Goal: Task Accomplishment & Management: Complete application form

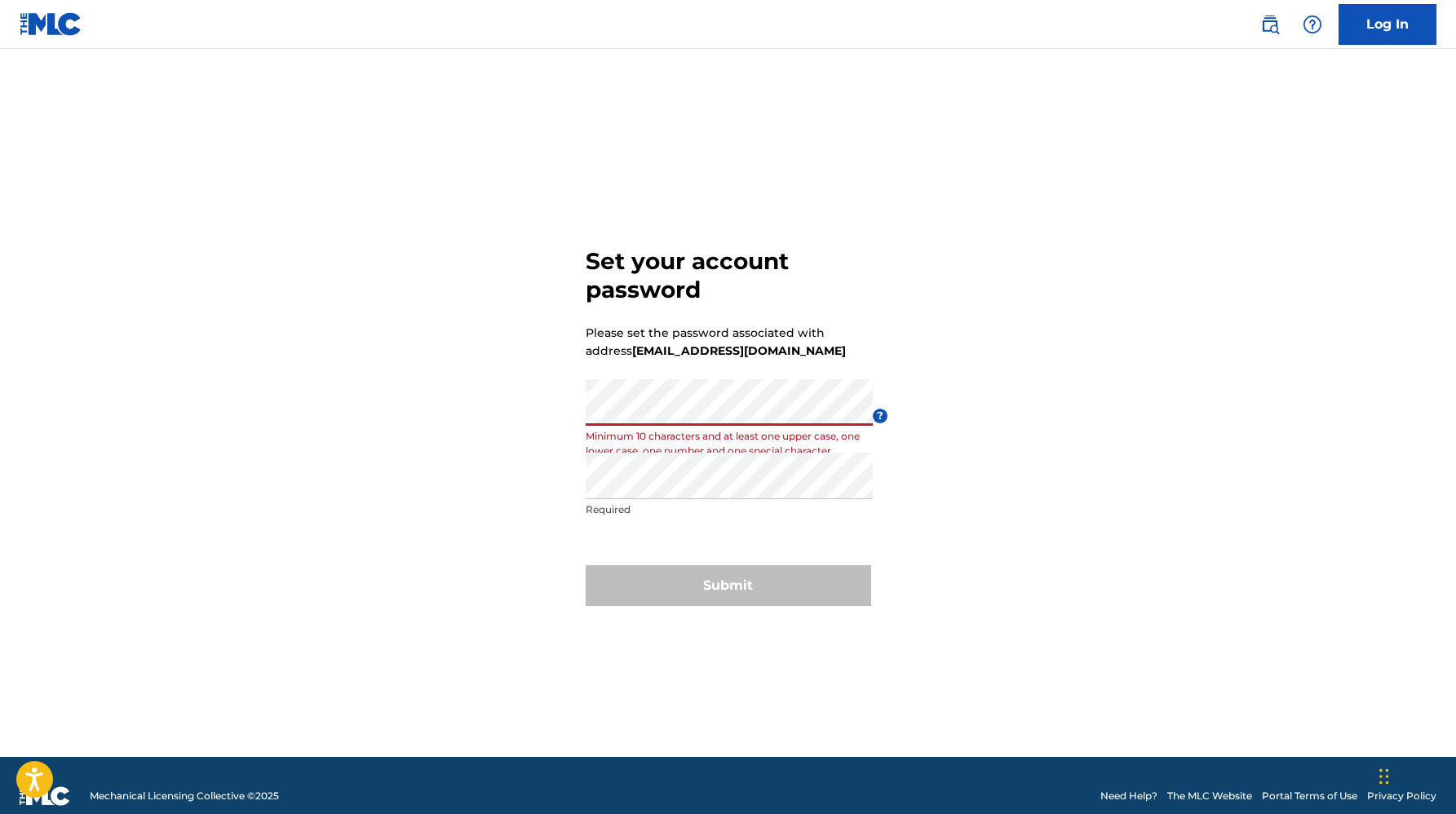
click at [693, 436] on div "Password Minimum 10 characters and at least one upper case, one lower case, one…" at bounding box center [729, 416] width 287 height 73
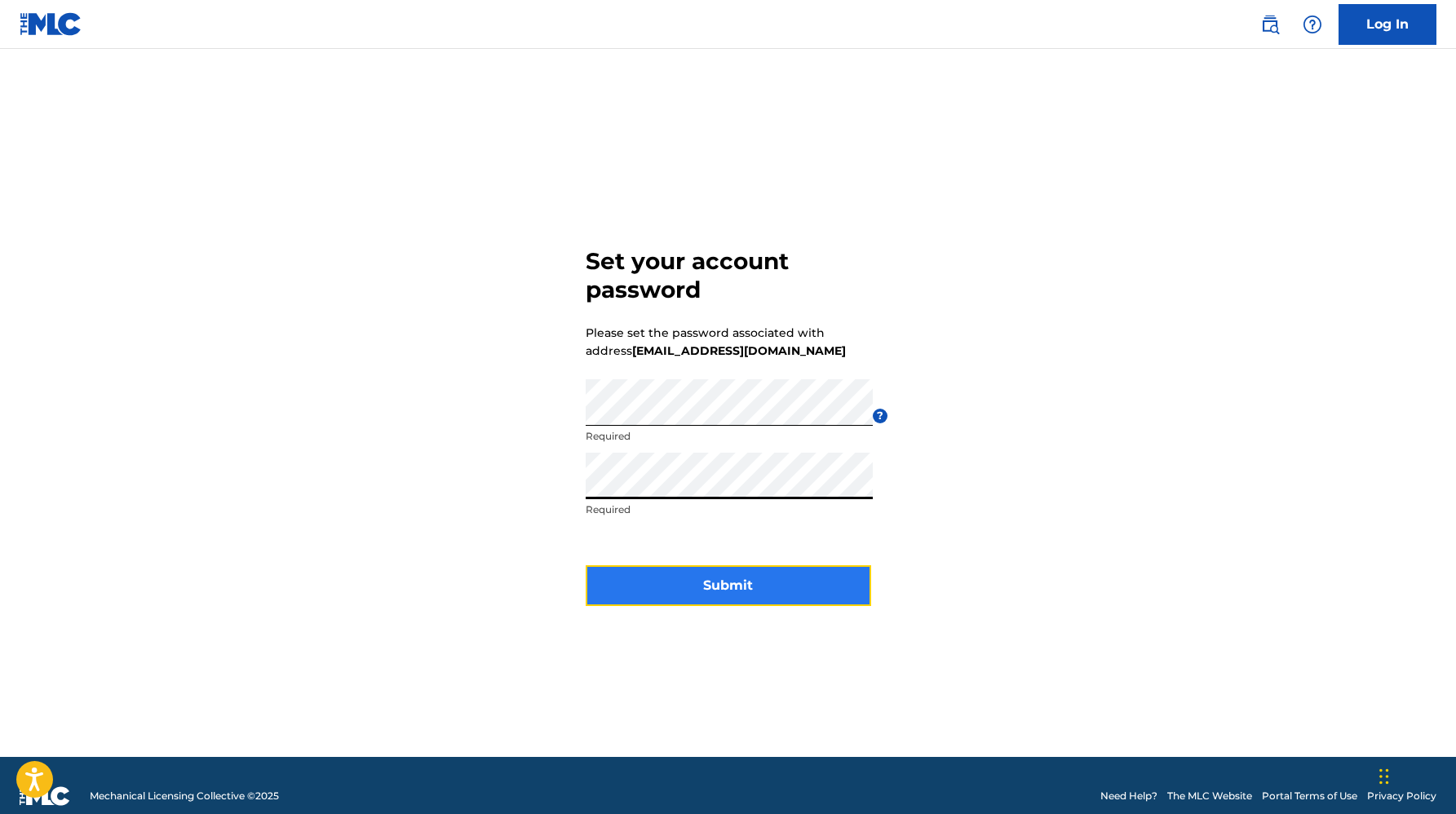
click at [657, 591] on button "Submit" at bounding box center [728, 585] width 286 height 41
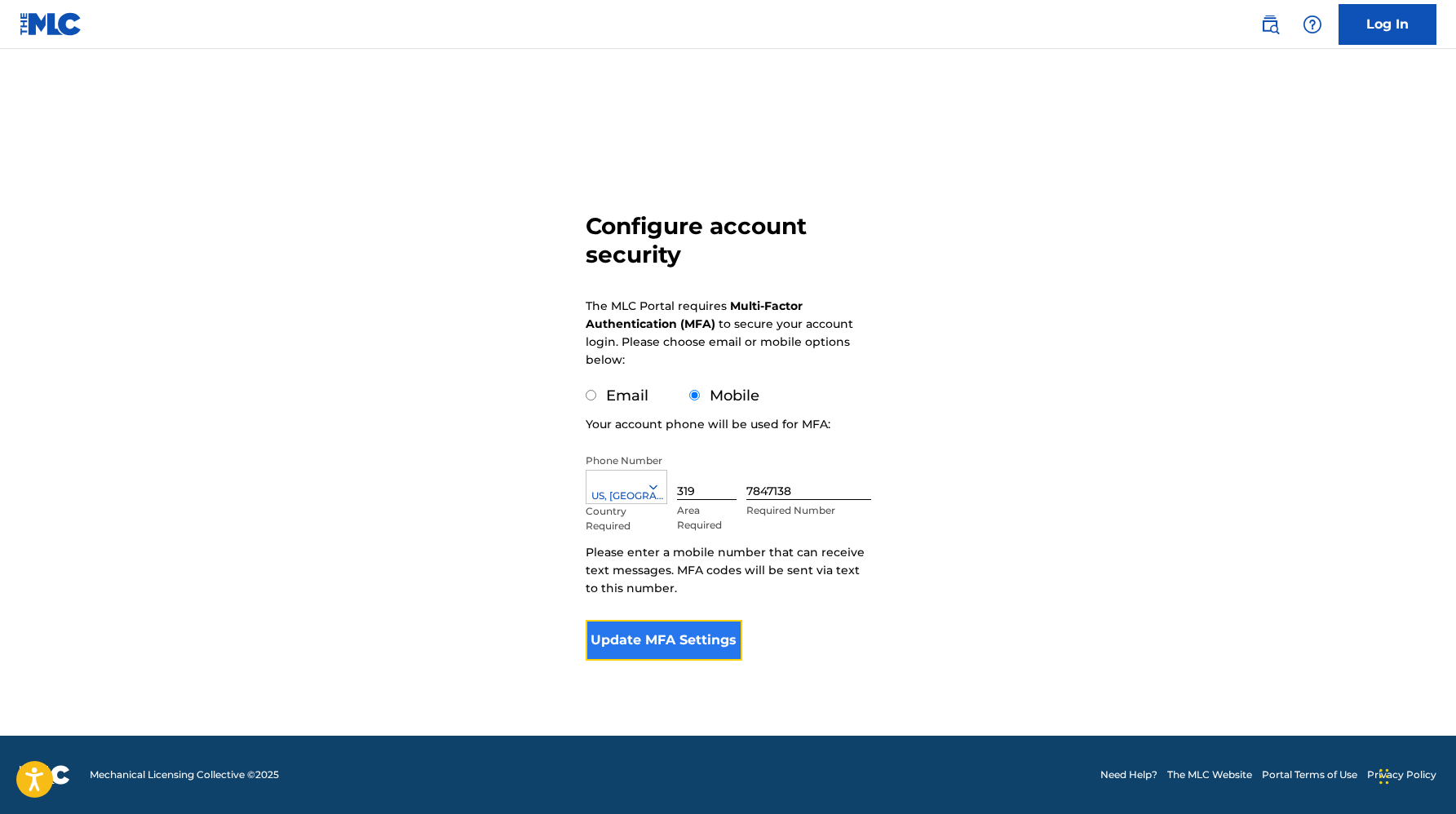
click at [713, 648] on button "Update MFA Settings" at bounding box center [664, 640] width 157 height 41
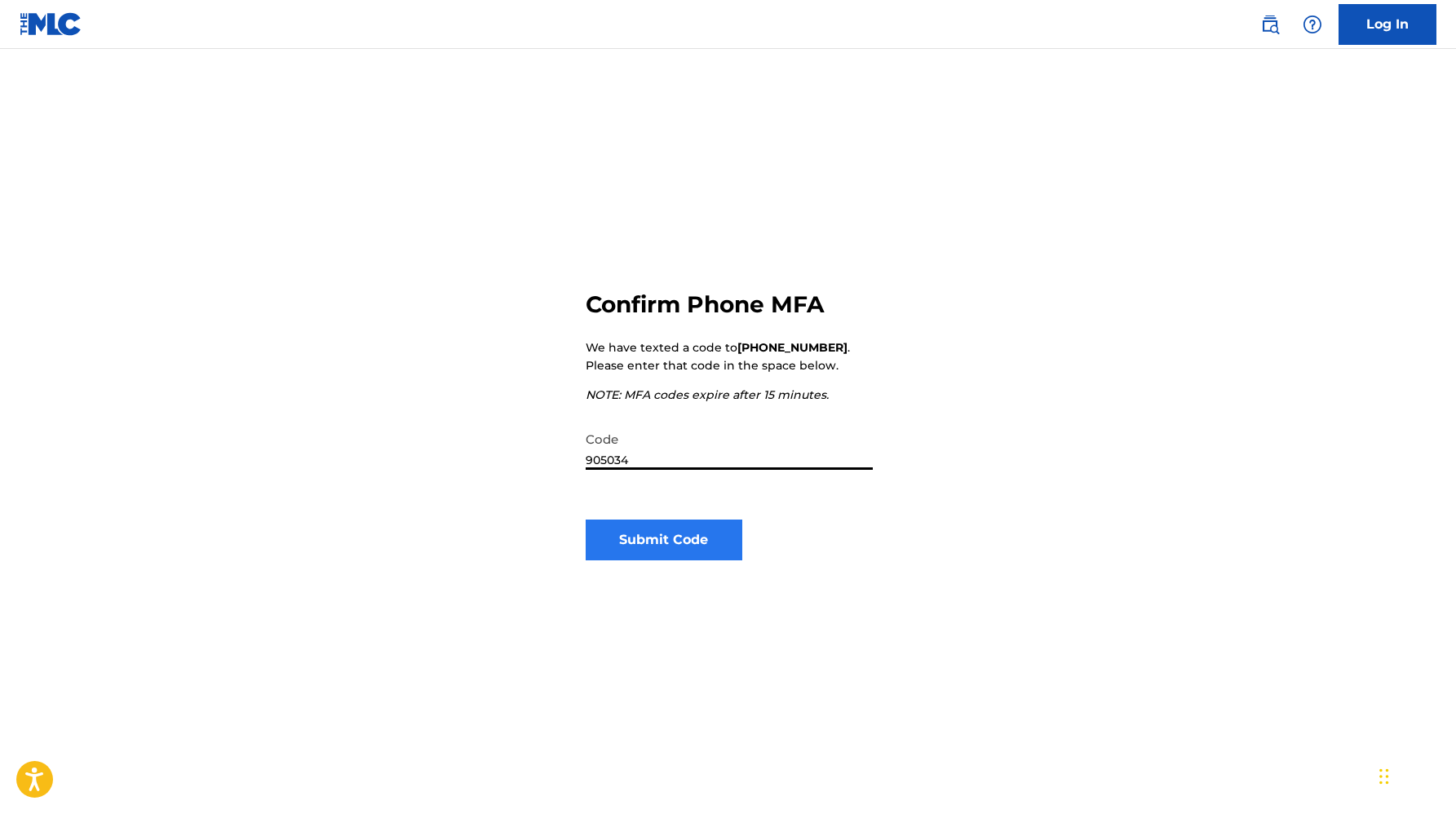
type input "905034"
click at [644, 534] on button "Submit Code" at bounding box center [664, 539] width 157 height 41
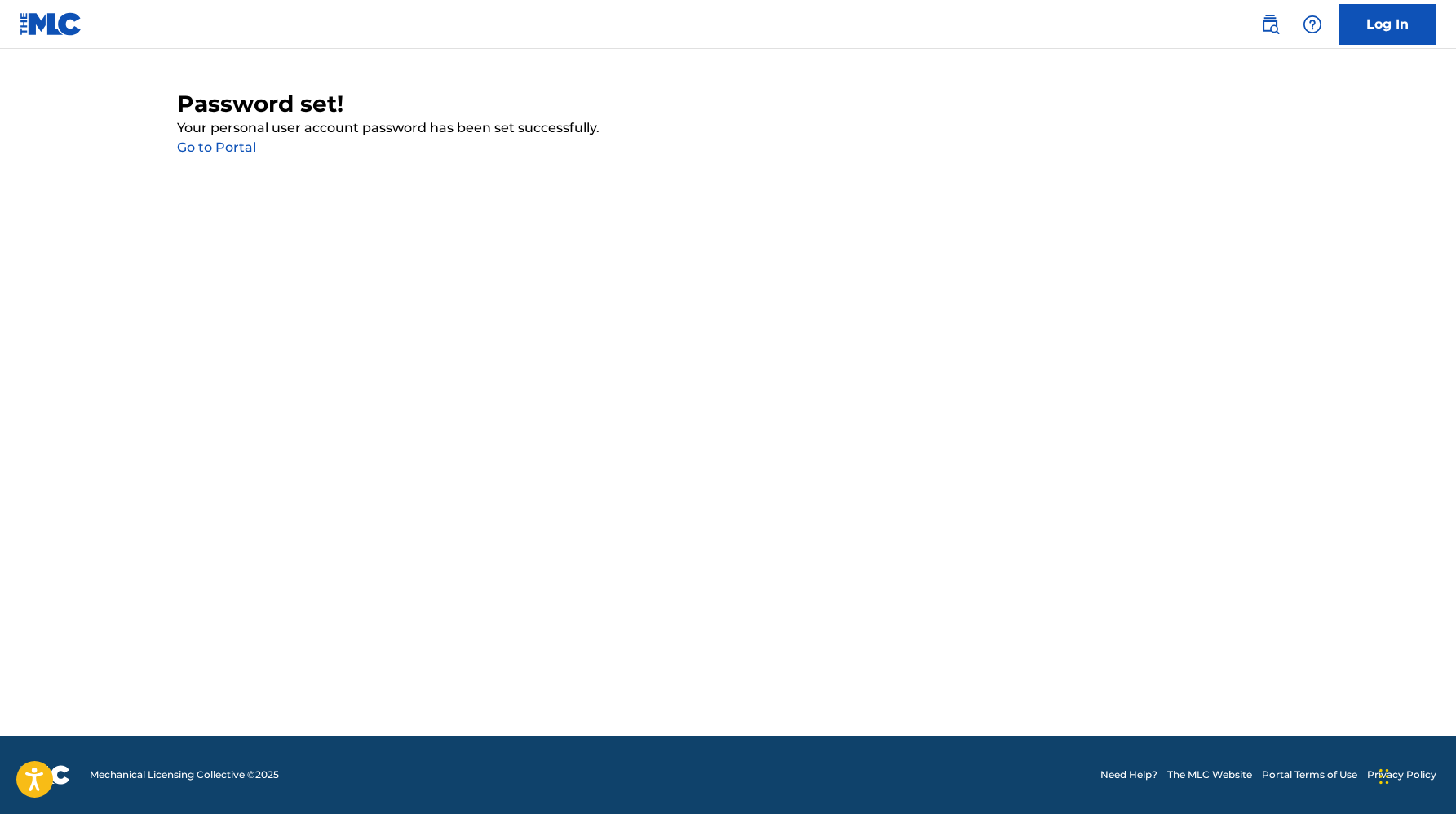
click at [248, 149] on link "Go to Portal" at bounding box center [217, 146] width 80 height 15
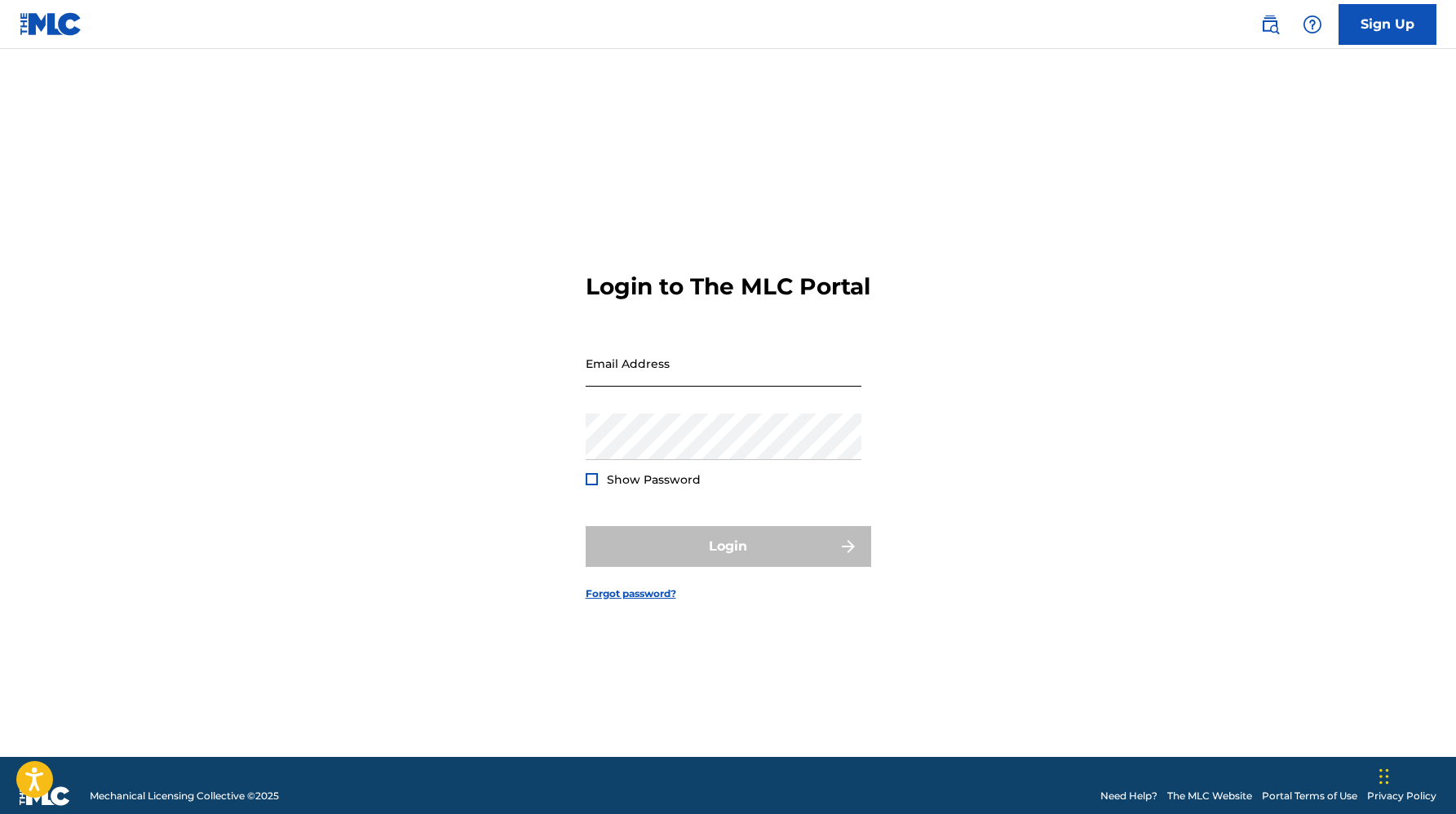
click at [629, 366] on input "Email Address" at bounding box center [723, 362] width 276 height 46
type input "[EMAIL_ADDRESS][DOMAIN_NAME]"
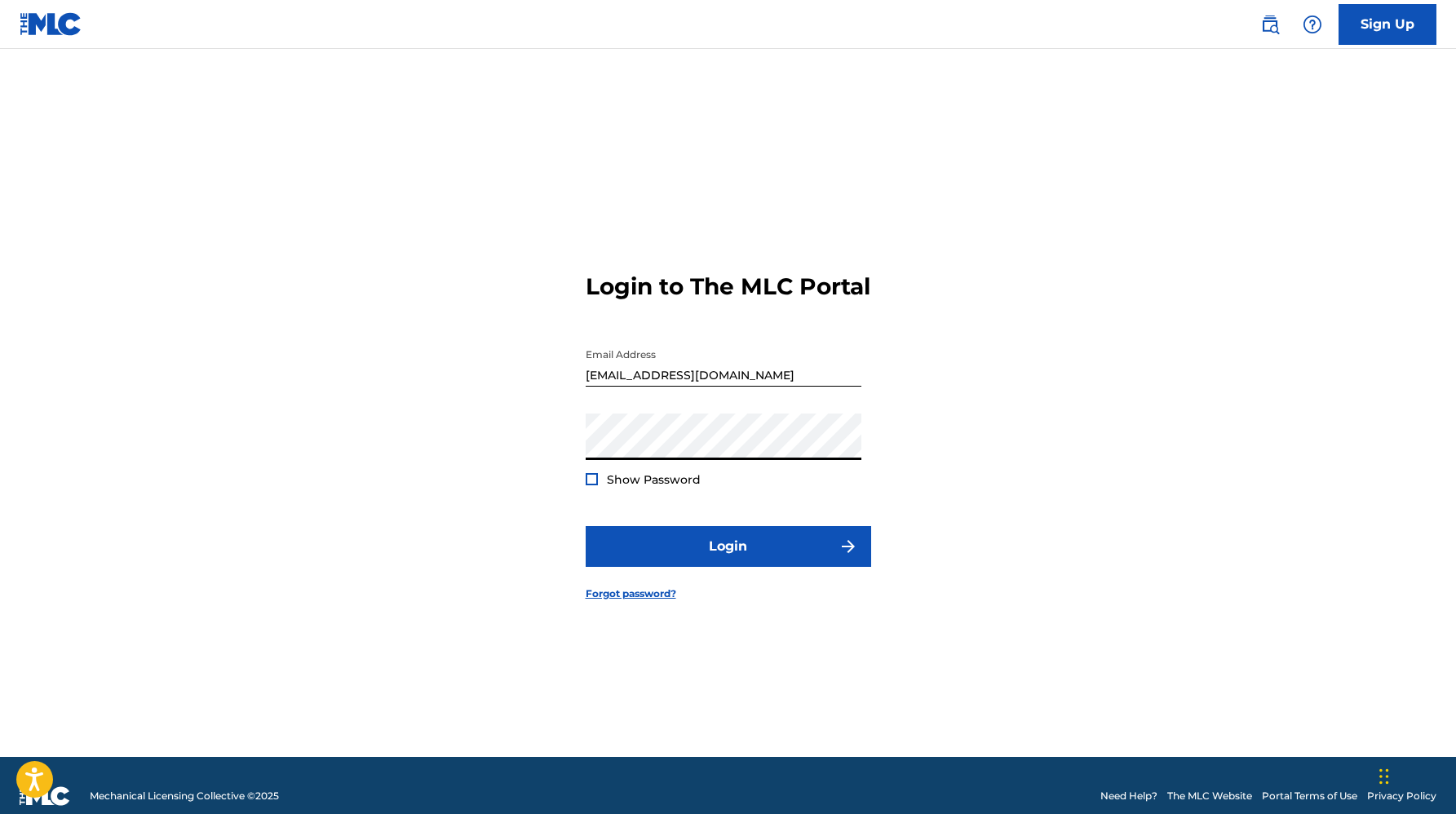
click at [683, 487] on span "Show Password" at bounding box center [654, 480] width 94 height 14
click at [592, 485] on div at bounding box center [592, 480] width 13 height 13
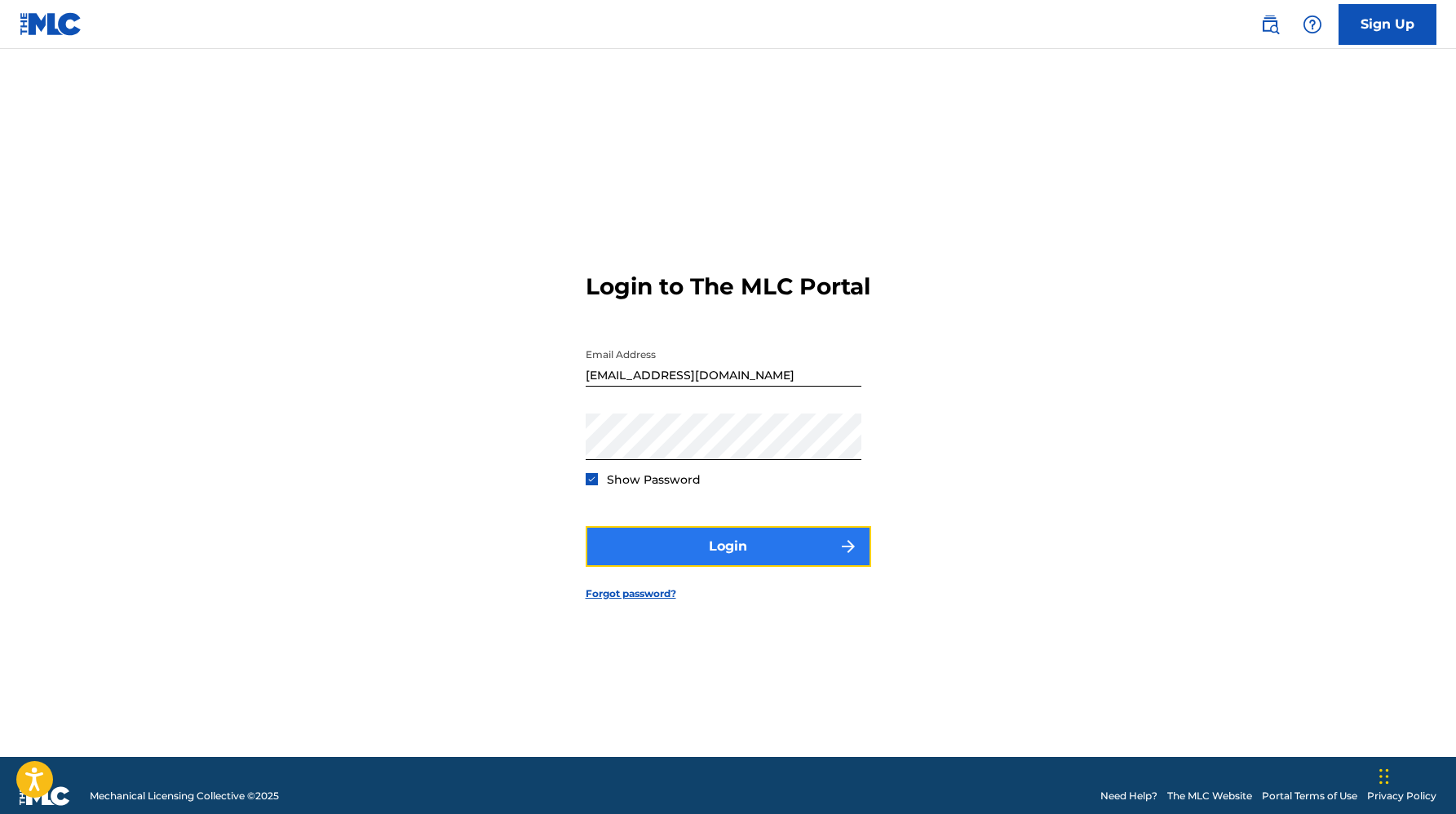
click at [691, 559] on button "Login" at bounding box center [728, 546] width 286 height 41
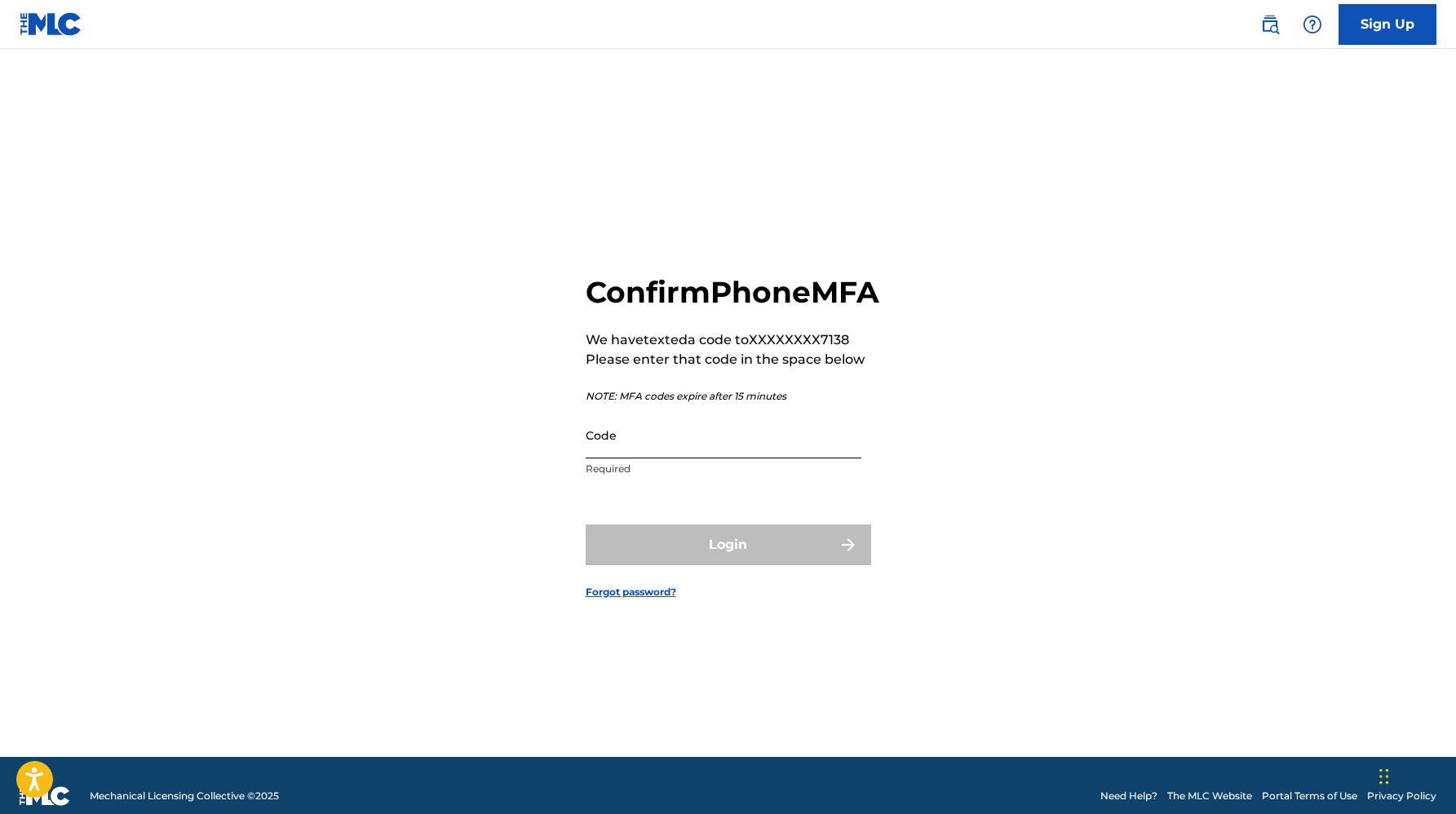
click at [704, 457] on input "Code" at bounding box center [723, 435] width 276 height 46
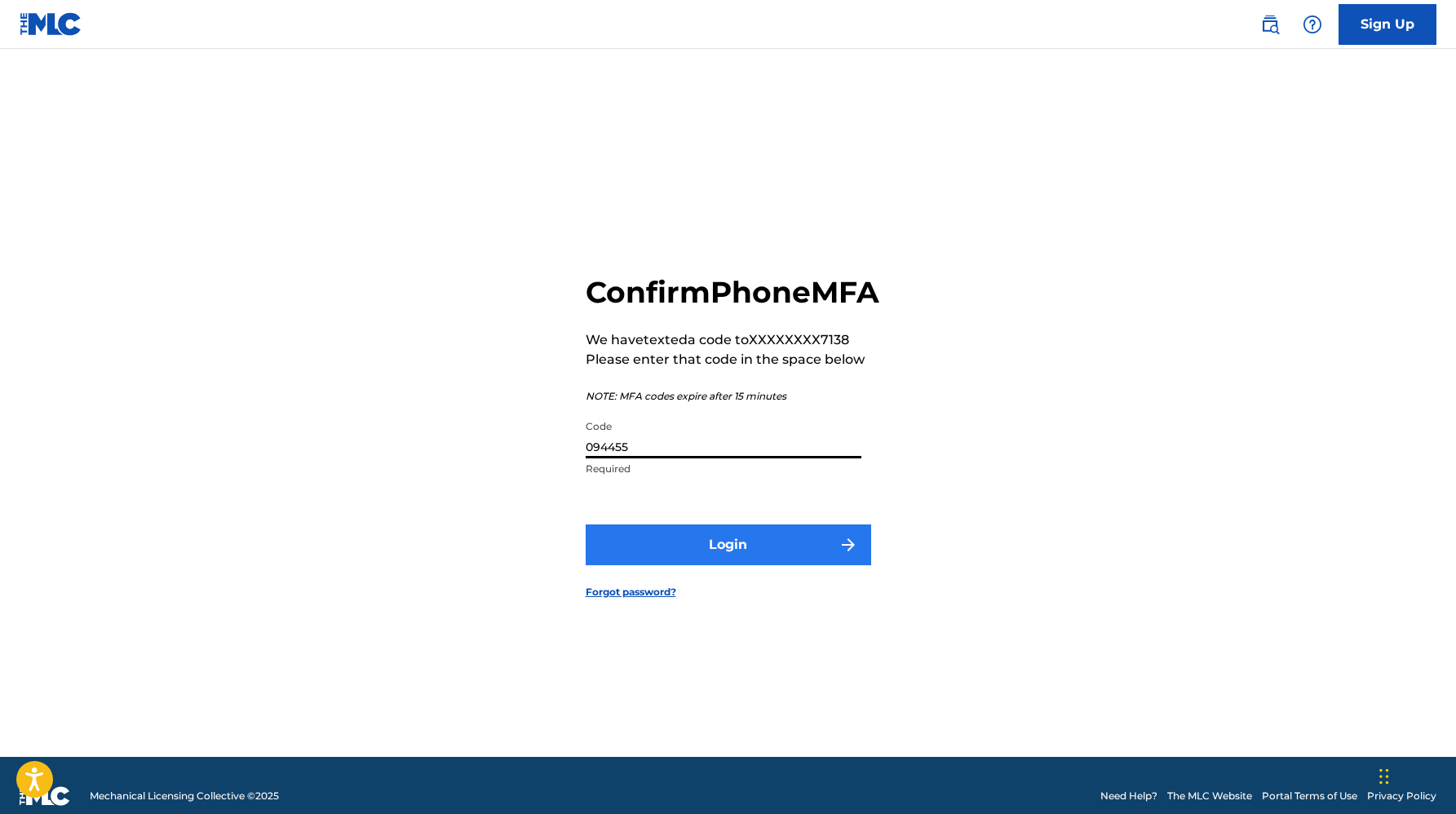
type input "094455"
click at [727, 557] on button "Login" at bounding box center [728, 544] width 286 height 41
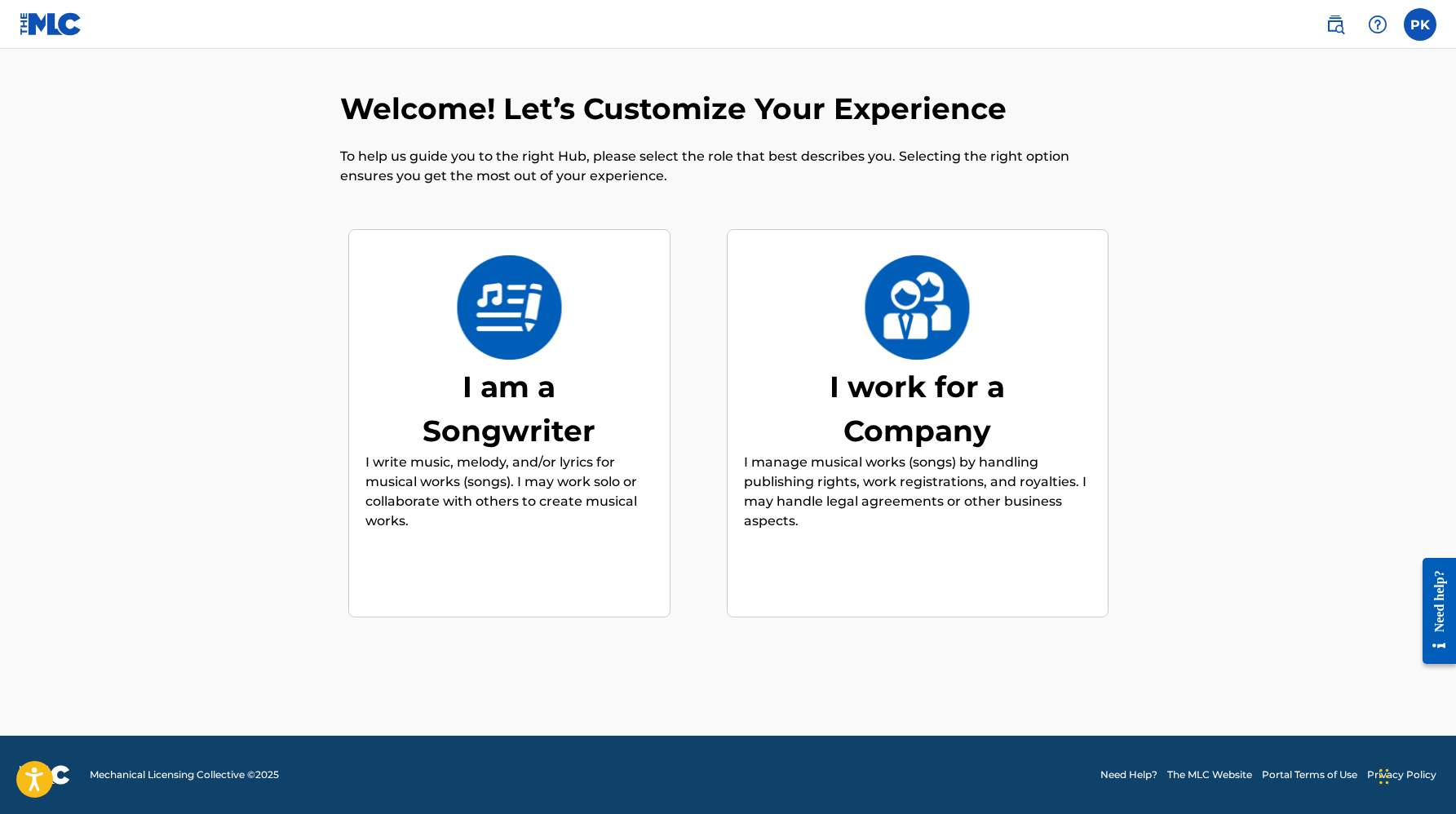
click at [518, 401] on div "I am a Songwriter" at bounding box center [509, 408] width 245 height 88
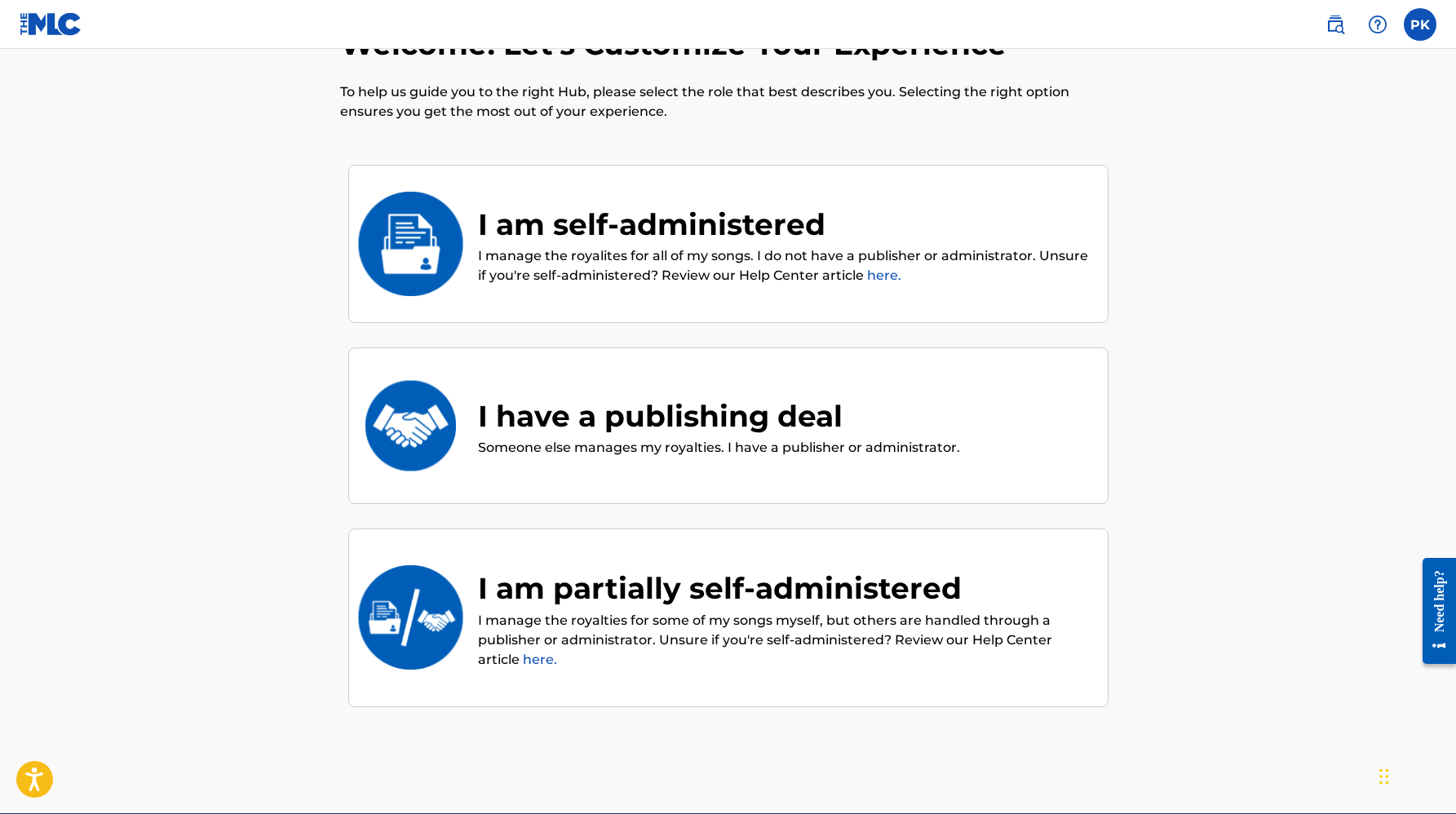
scroll to position [73, 0]
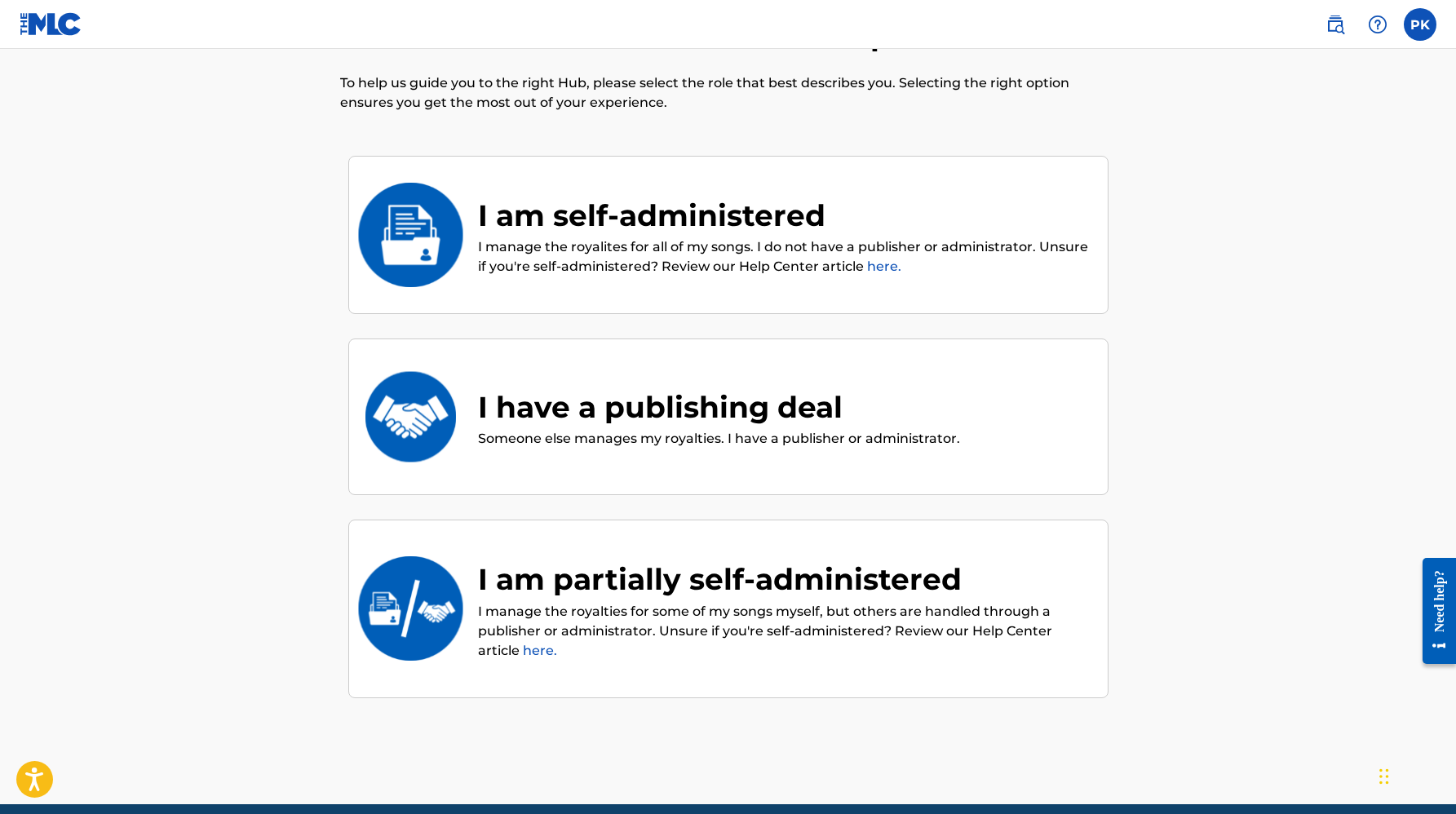
click at [753, 577] on div "I am partially self-administered" at bounding box center [784, 579] width 614 height 44
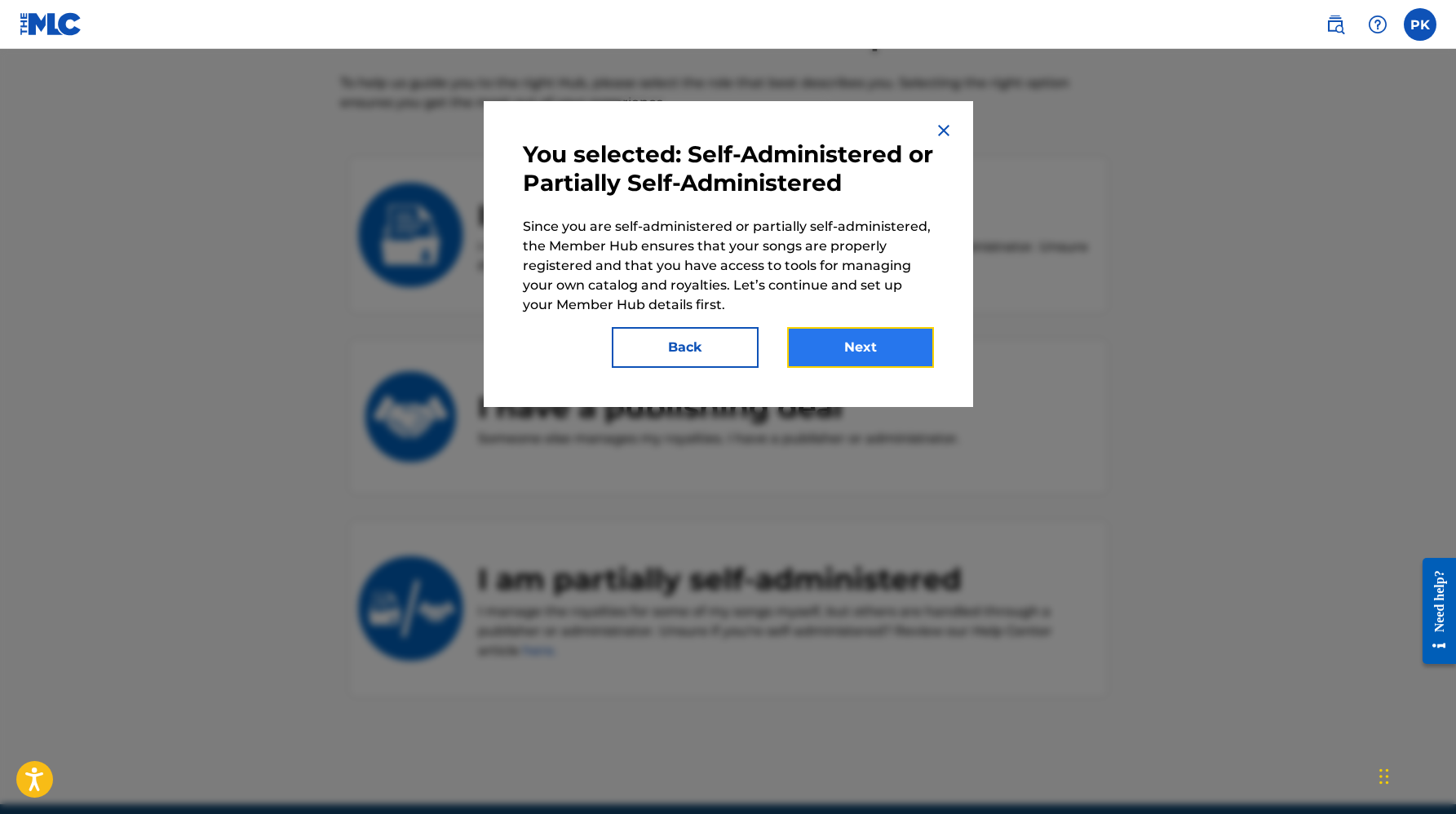
click at [876, 330] on button "Next" at bounding box center [860, 347] width 146 height 41
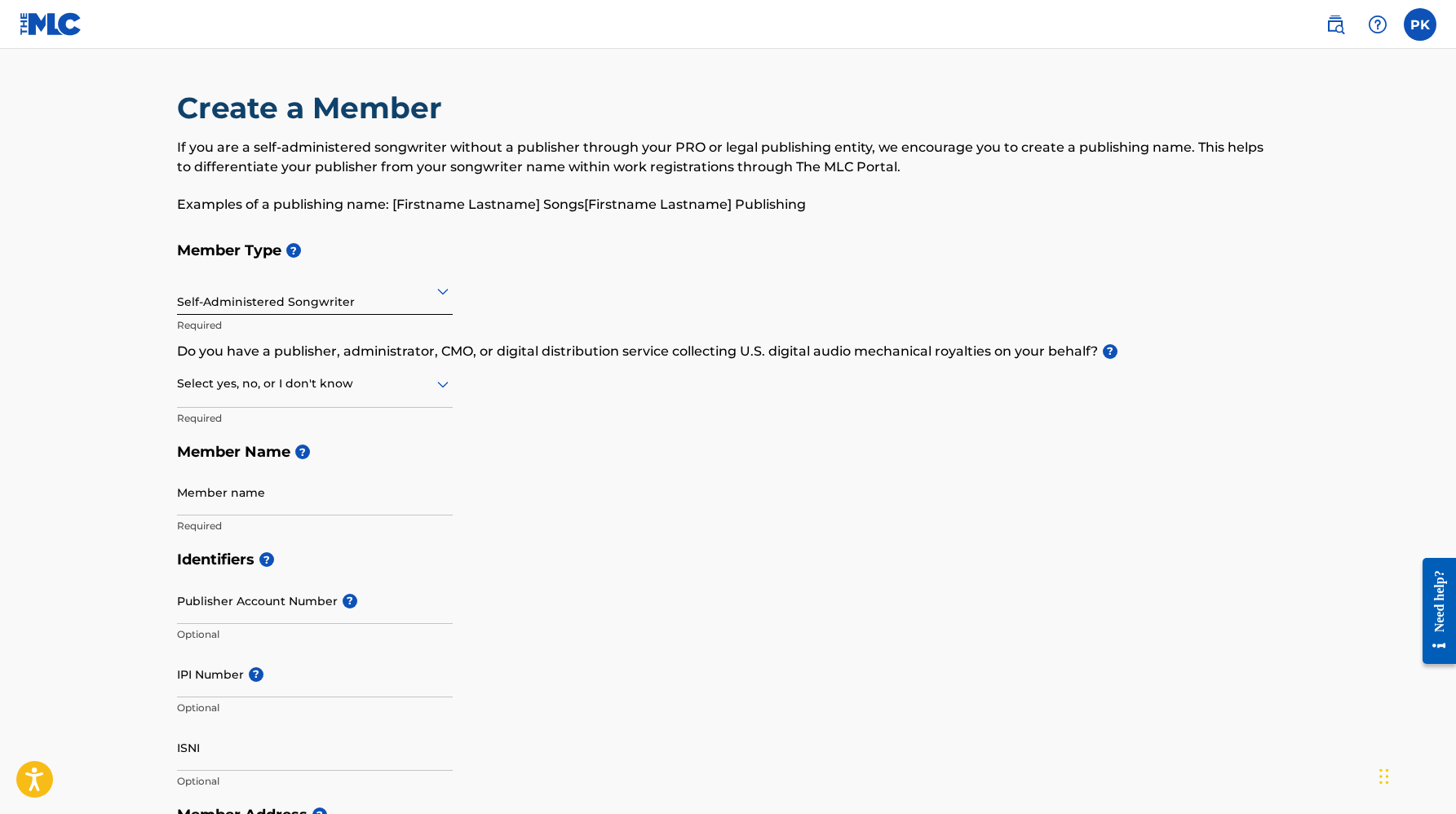
click at [277, 388] on div at bounding box center [315, 383] width 276 height 21
click at [266, 418] on div "Yes" at bounding box center [315, 426] width 274 height 37
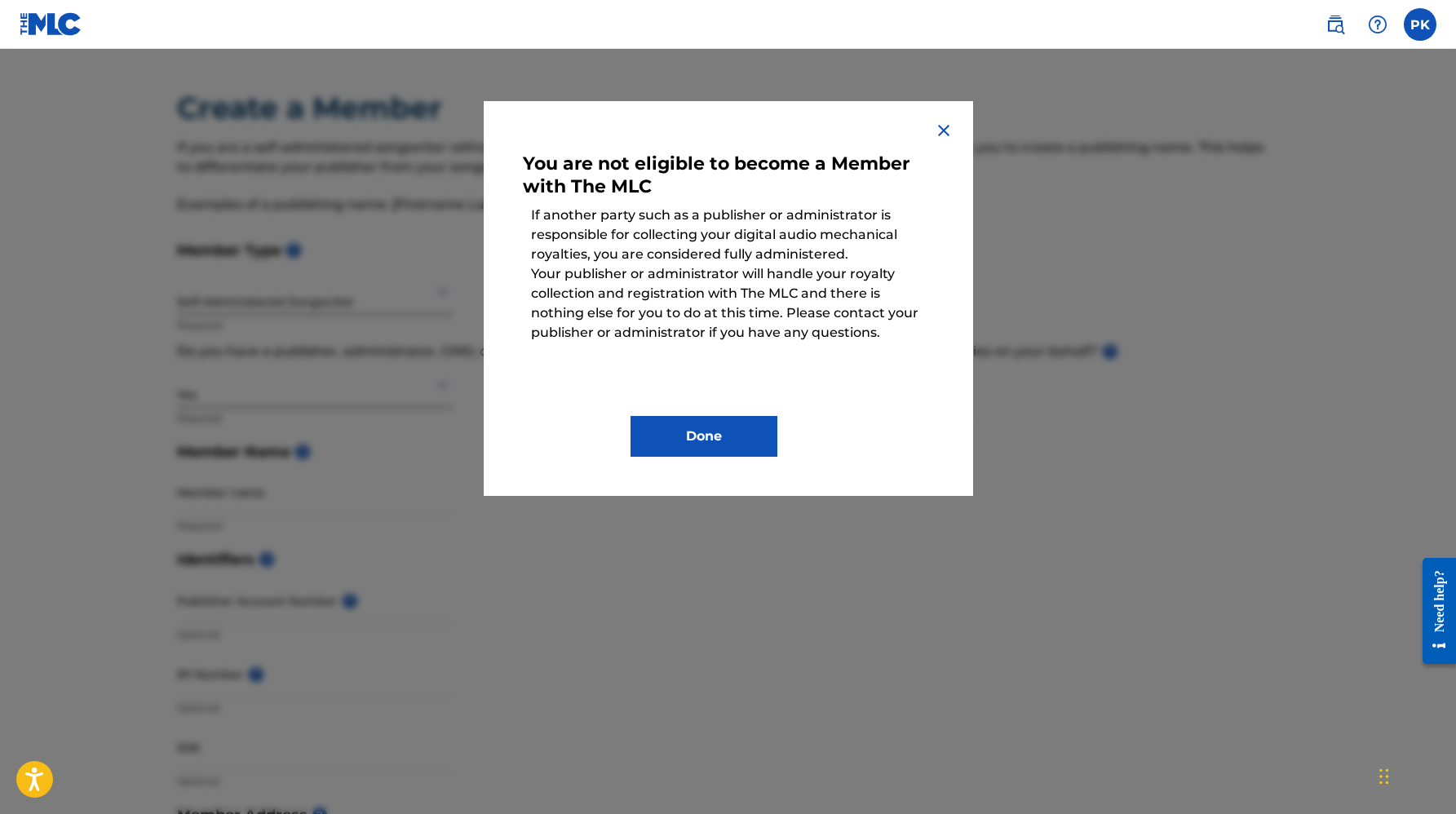
click at [946, 127] on img at bounding box center [944, 131] width 20 height 20
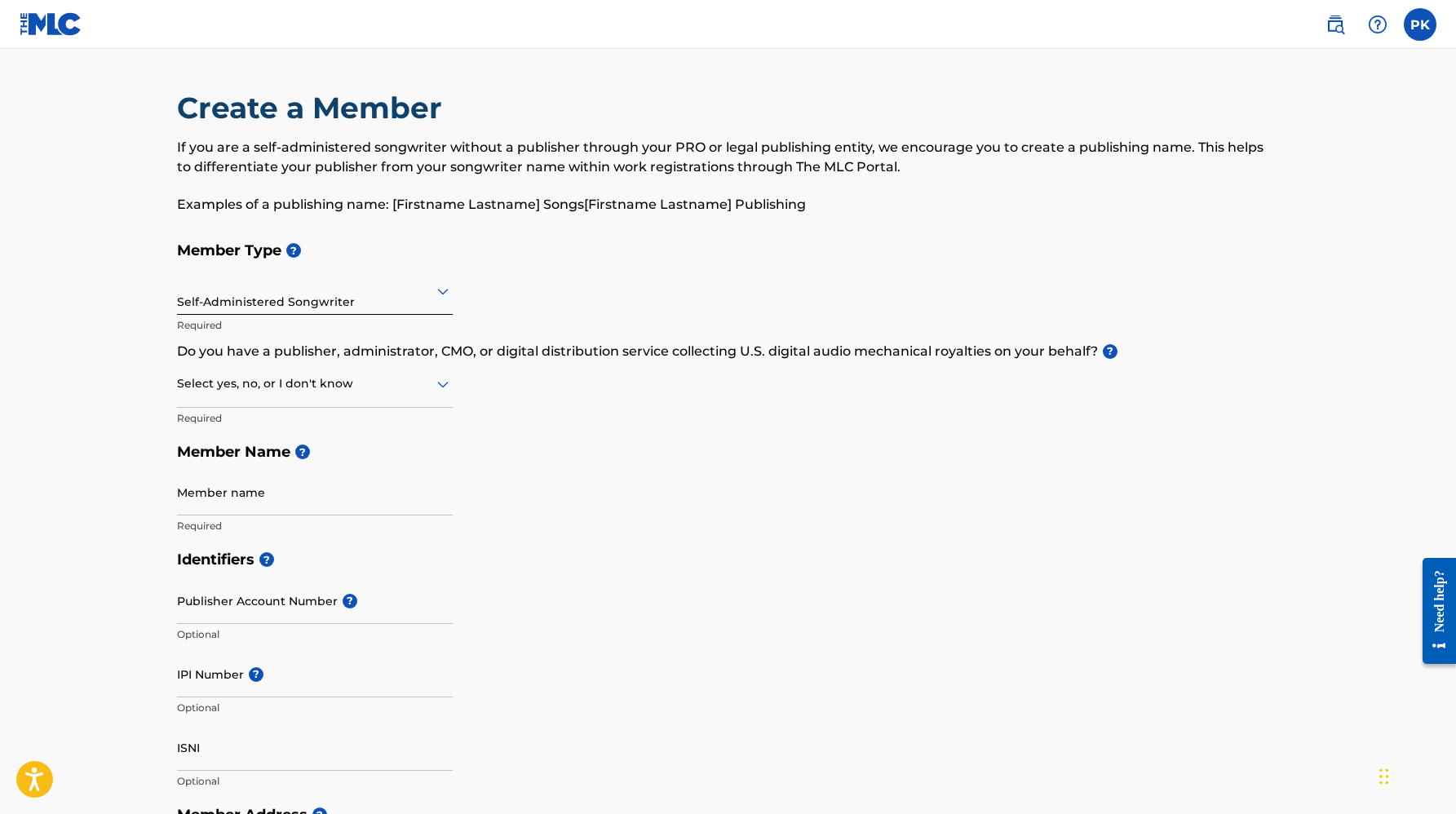
click at [439, 397] on div "Select yes, no, or I don't know" at bounding box center [315, 384] width 276 height 46
click at [371, 461] on div "No" at bounding box center [315, 463] width 274 height 37
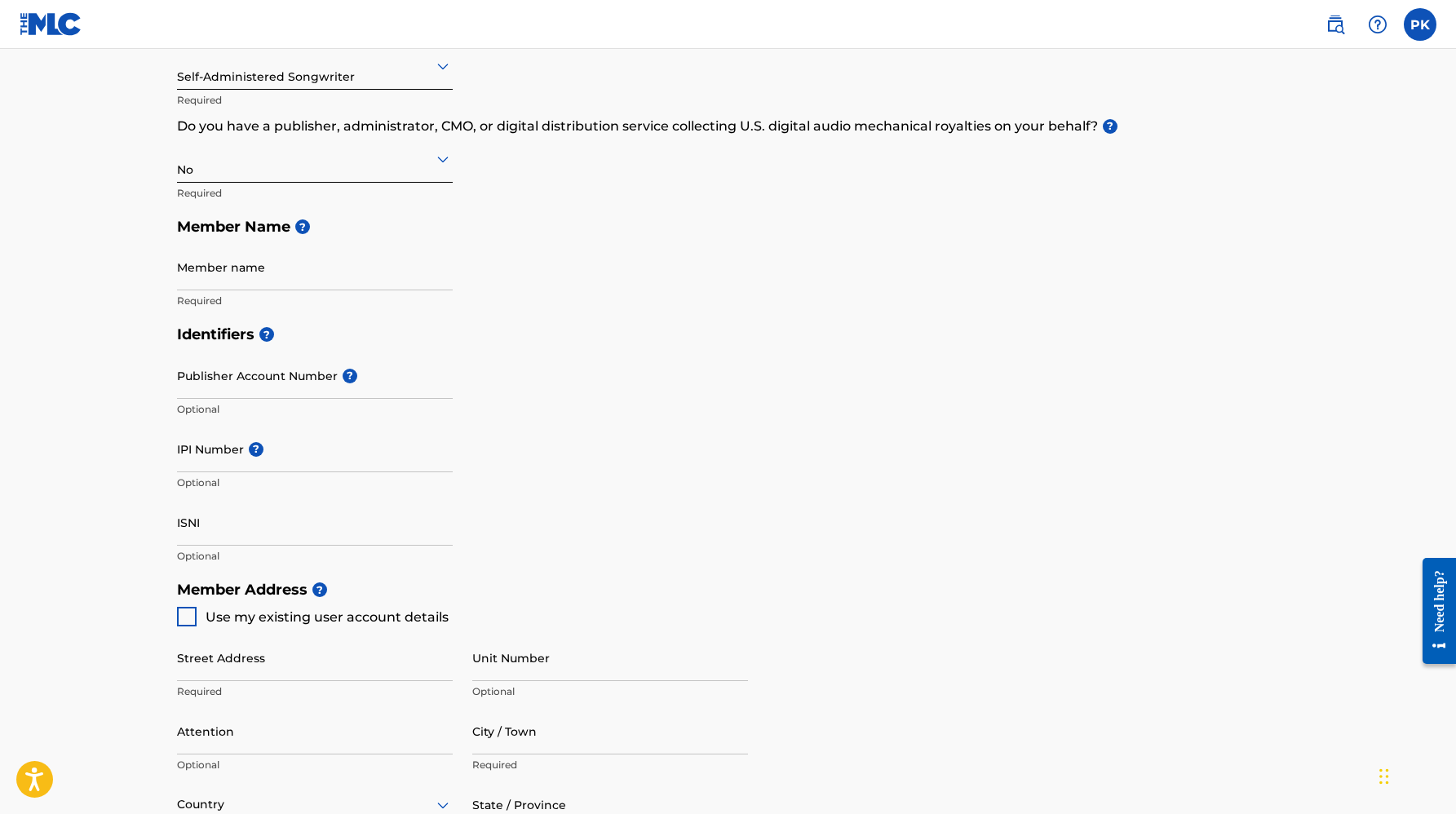
scroll to position [229, 0]
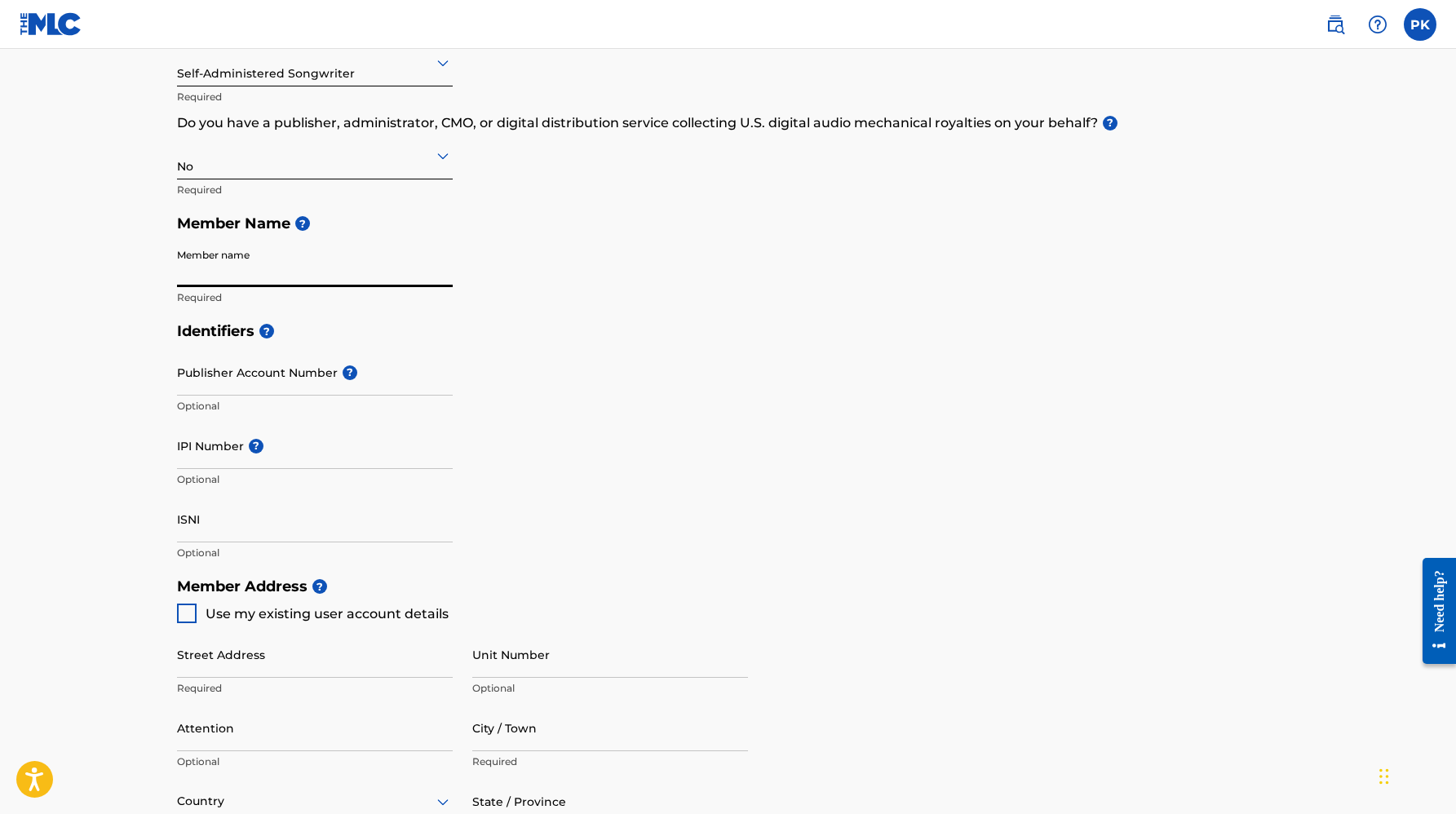
click at [348, 272] on input "Member name" at bounding box center [315, 263] width 276 height 46
type input "[PERSON_NAME] [PERSON_NAME]"
type input "[STREET_ADDRESS]"
type input "Apt 304"
click at [319, 376] on input "Publisher Account Number ?" at bounding box center [315, 371] width 276 height 46
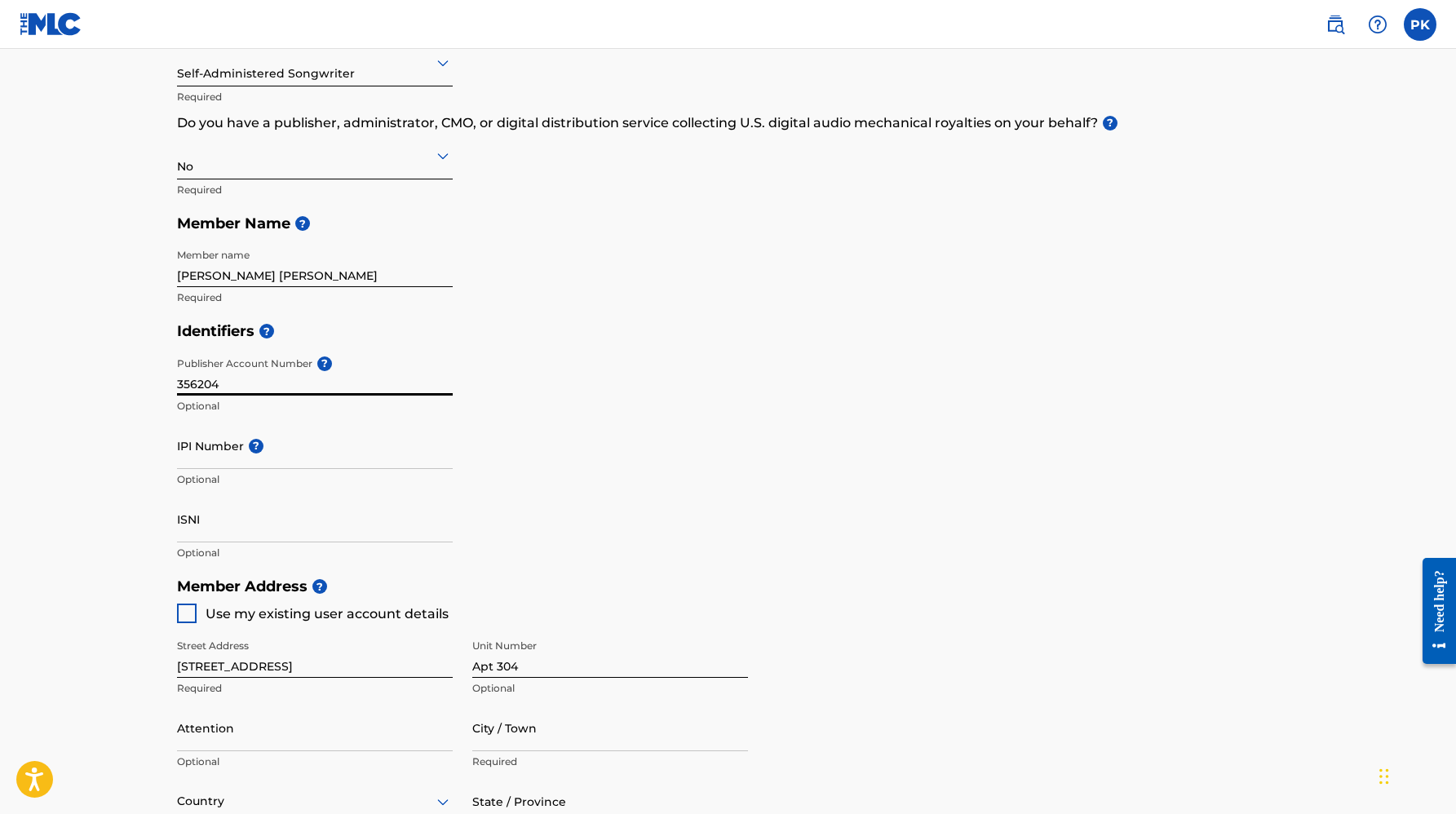
type input "3562043"
drag, startPoint x: 235, startPoint y: 385, endPoint x: 119, endPoint y: 381, distance: 116.1
click at [119, 381] on main "Create a Member If you are a self-administered songwriter without a publisher t…" at bounding box center [728, 552] width 1456 height 1464
click at [202, 441] on input "IPI Number ?" at bounding box center [315, 445] width 276 height 46
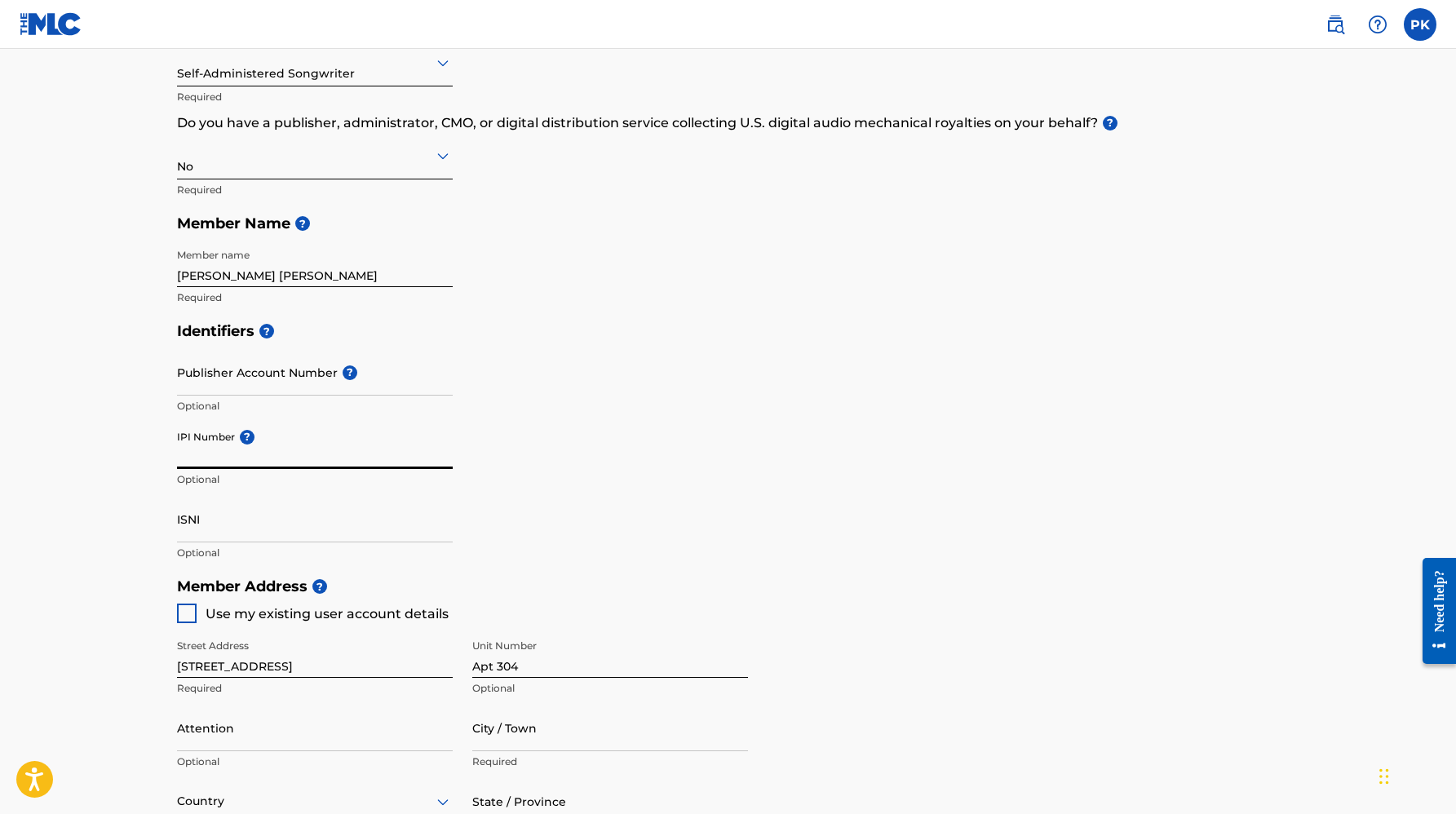
paste input "3562043"
type input "3562043"
drag, startPoint x: 237, startPoint y: 451, endPoint x: 114, endPoint y: 451, distance: 123.0
click at [114, 451] on main "Create a Member If you are a self-administered songwriter without a publisher t…" at bounding box center [728, 552] width 1456 height 1464
click at [53, 493] on main "Create a Member If you are a self-administered songwriter without a publisher t…" at bounding box center [728, 552] width 1456 height 1464
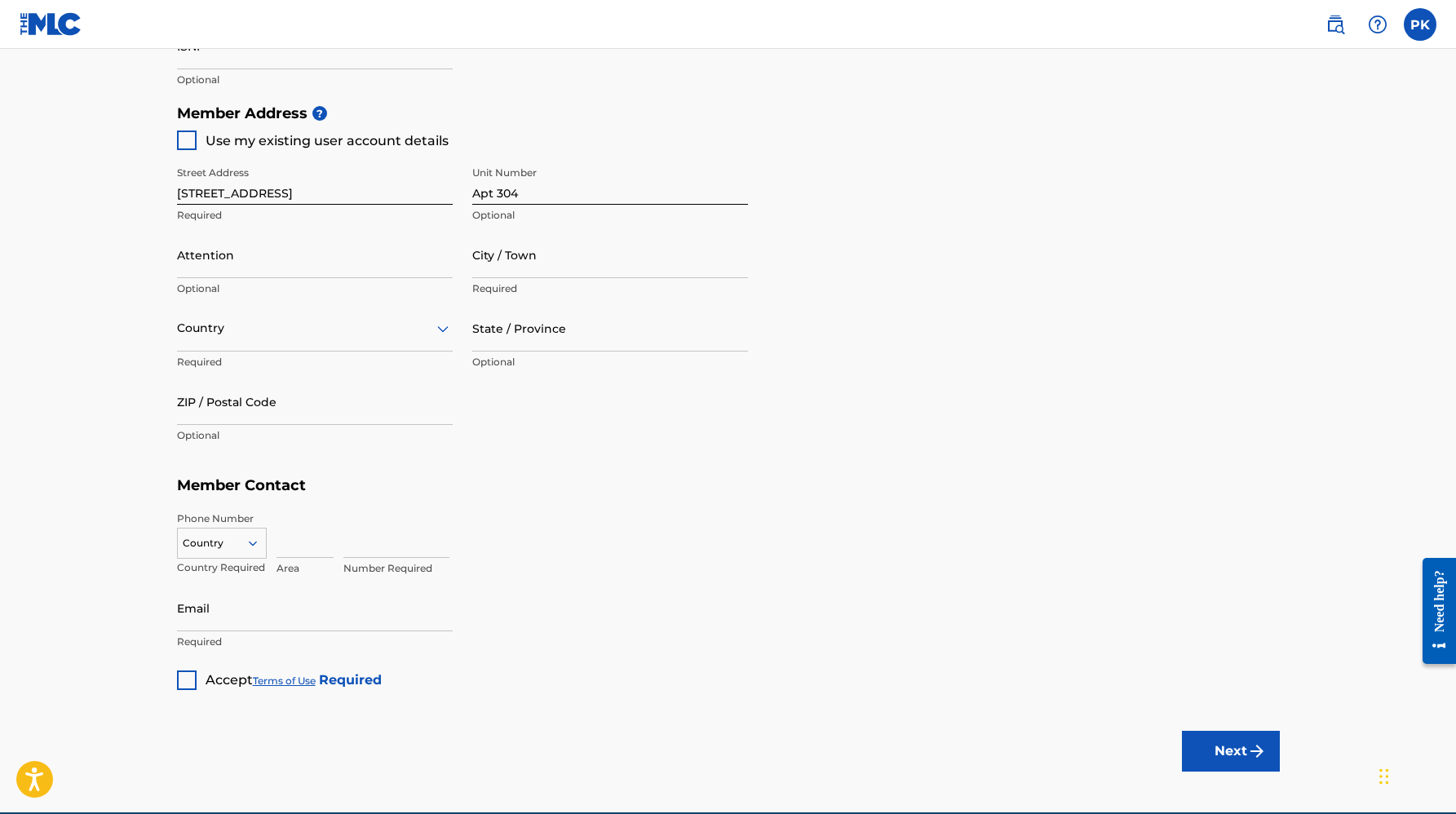
scroll to position [712, 0]
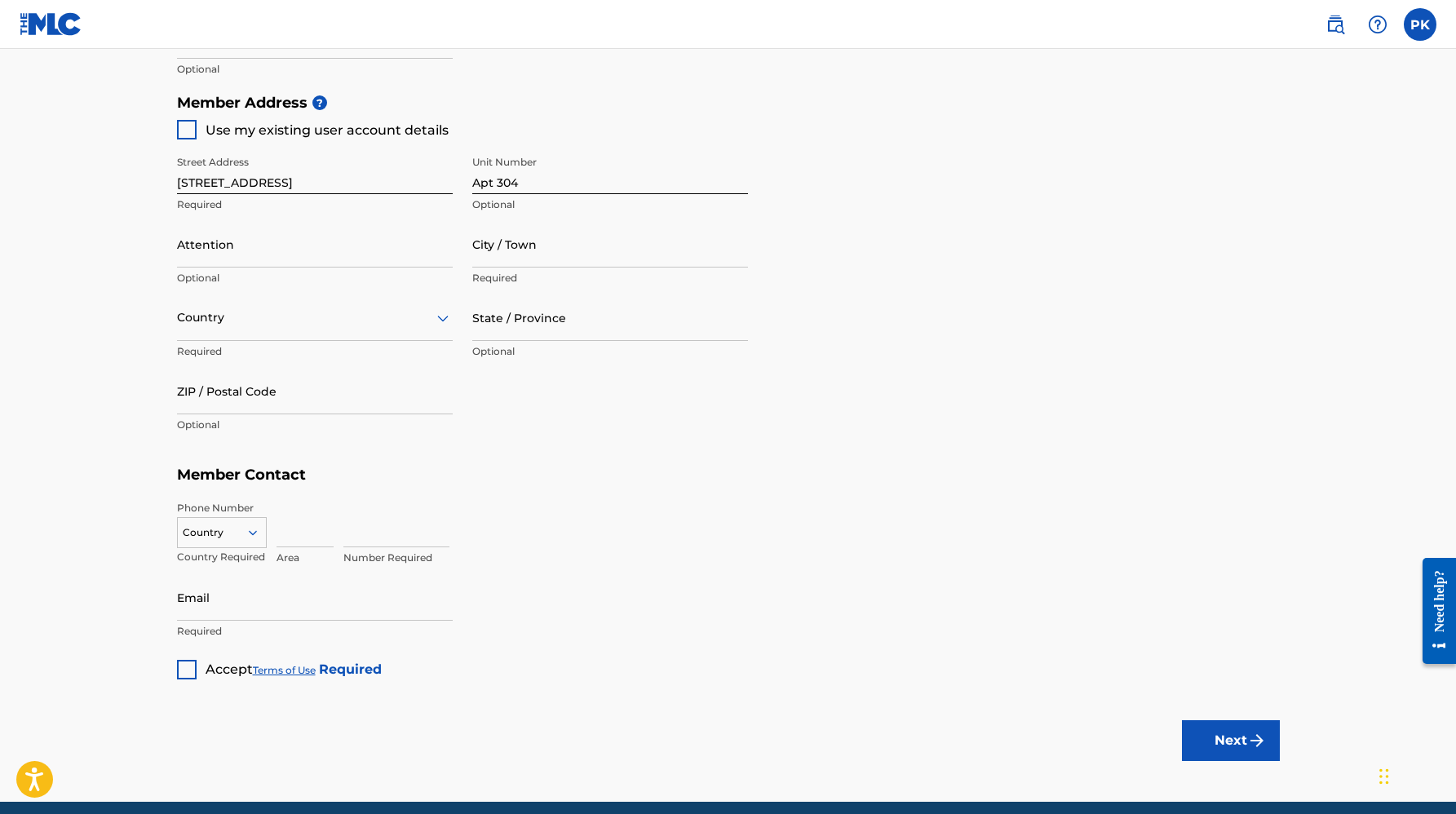
click at [183, 134] on div at bounding box center [187, 130] width 20 height 20
type input "[GEOGRAPHIC_DATA]"
type input "37212-2940"
type input "319"
type input "7847138"
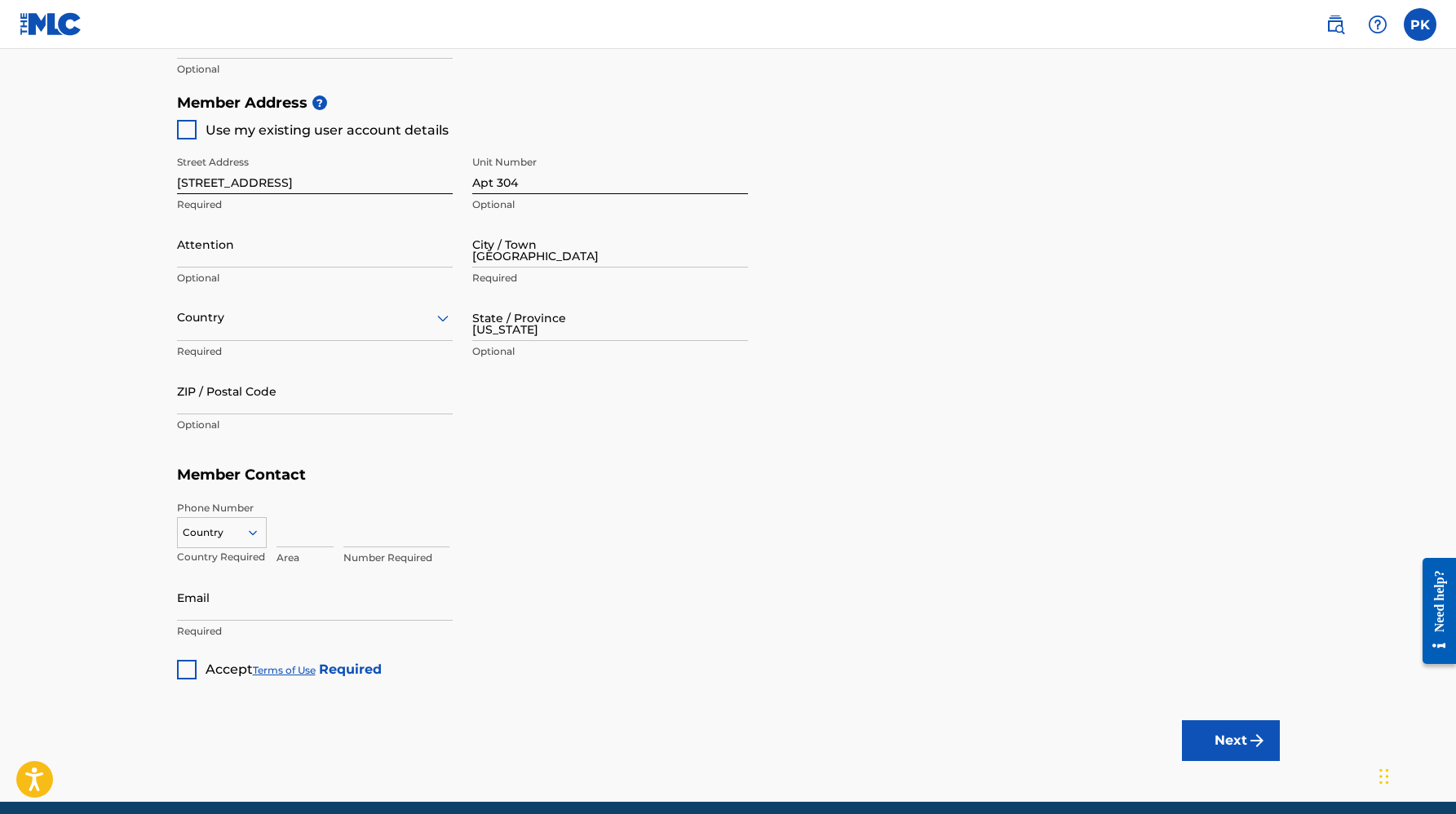
type input "[EMAIL_ADDRESS][DOMAIN_NAME]"
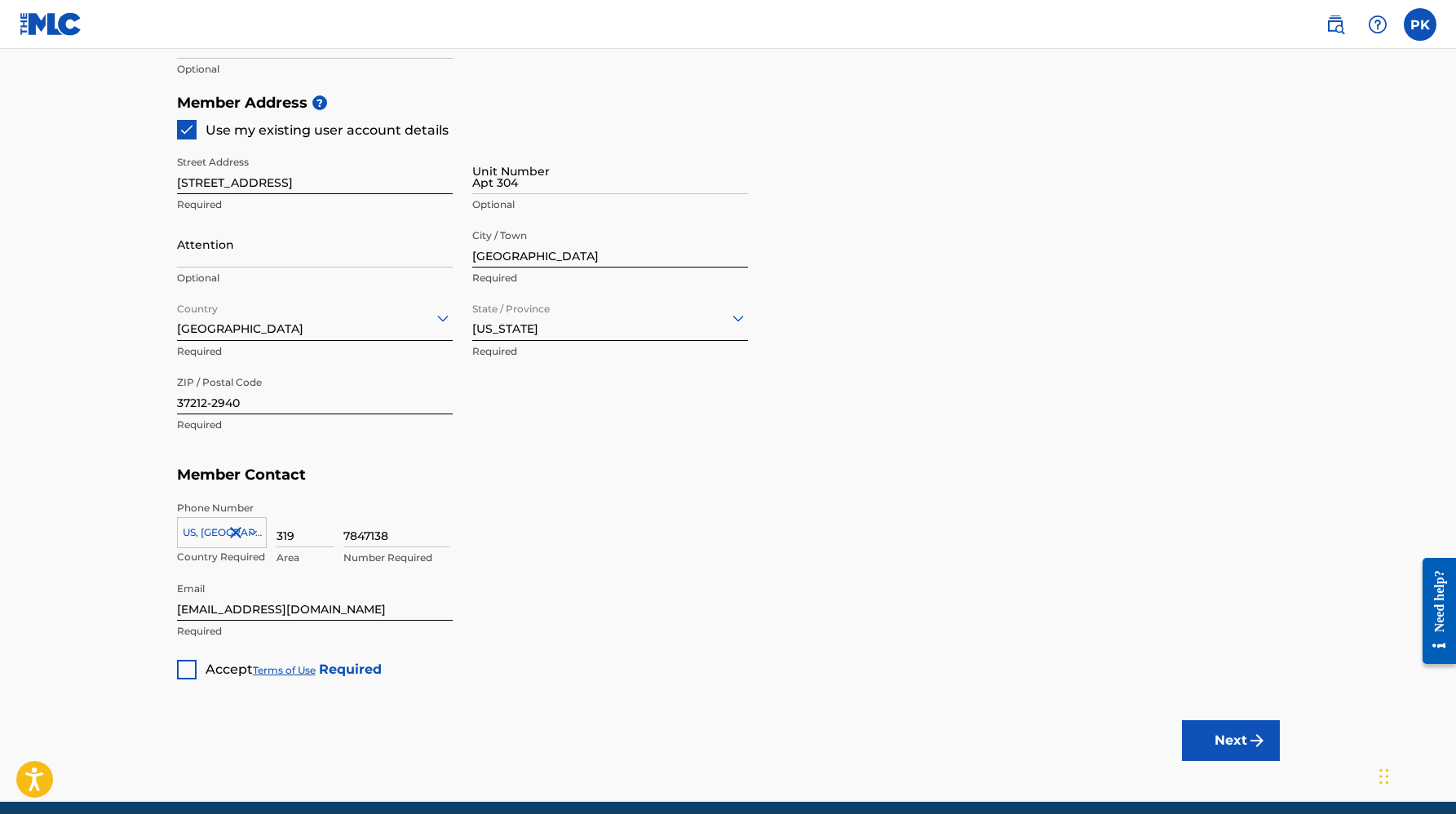
scroll to position [777, 0]
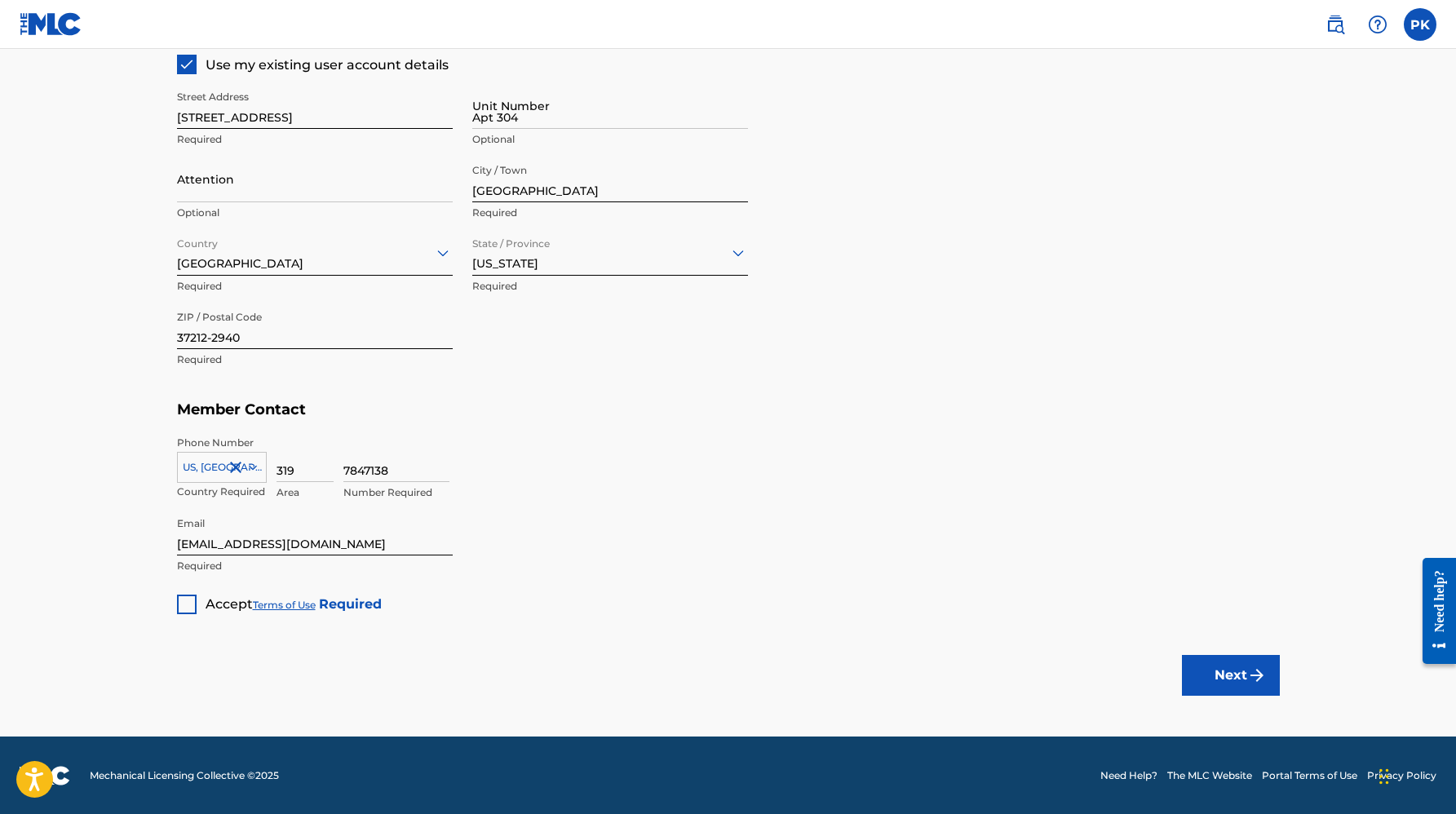
click at [186, 602] on div at bounding box center [187, 604] width 20 height 20
click at [1229, 680] on button "Next" at bounding box center [1231, 675] width 98 height 41
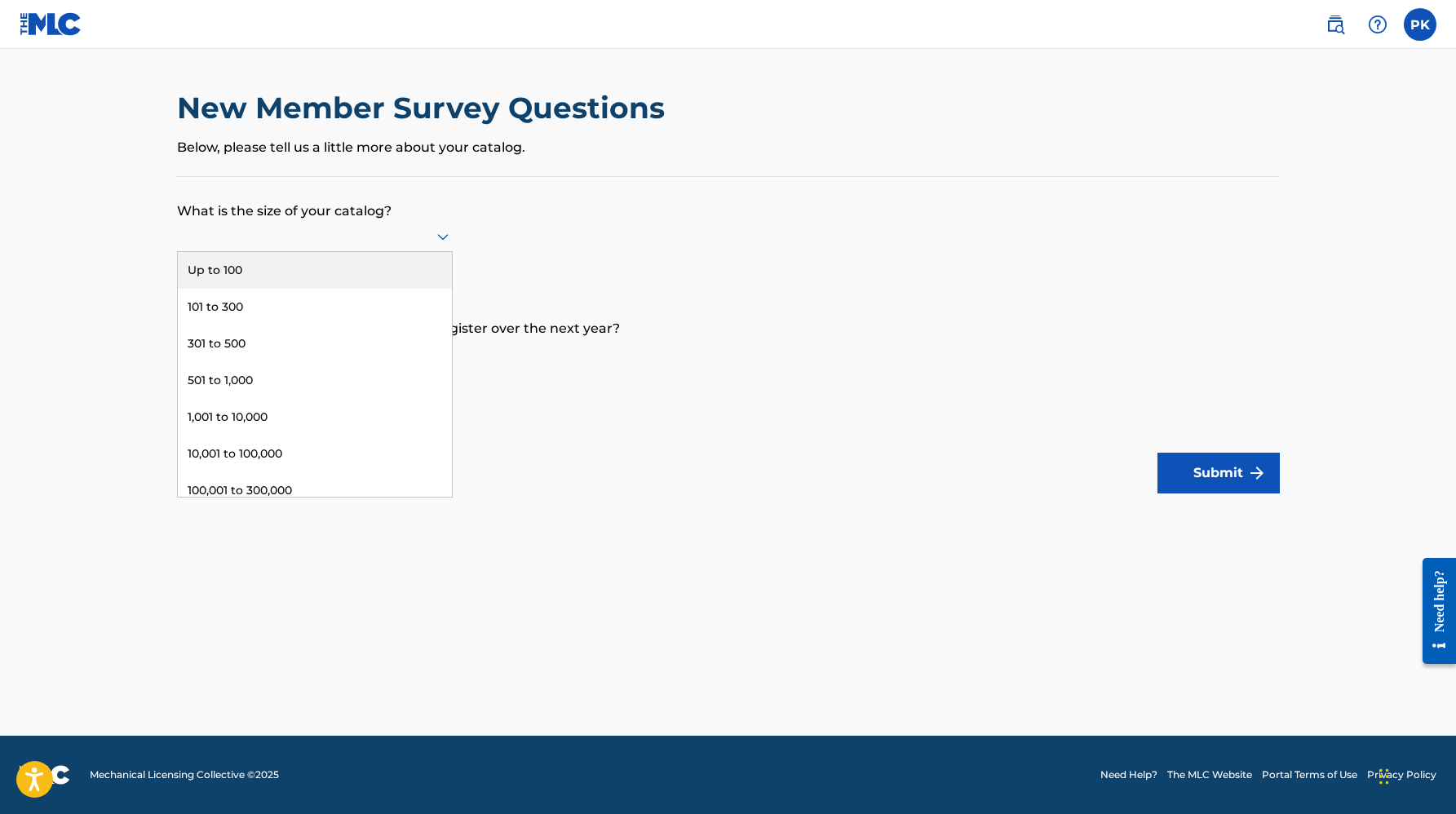
click at [437, 240] on icon at bounding box center [443, 237] width 20 height 20
click at [400, 267] on div "Up to 100" at bounding box center [315, 270] width 274 height 37
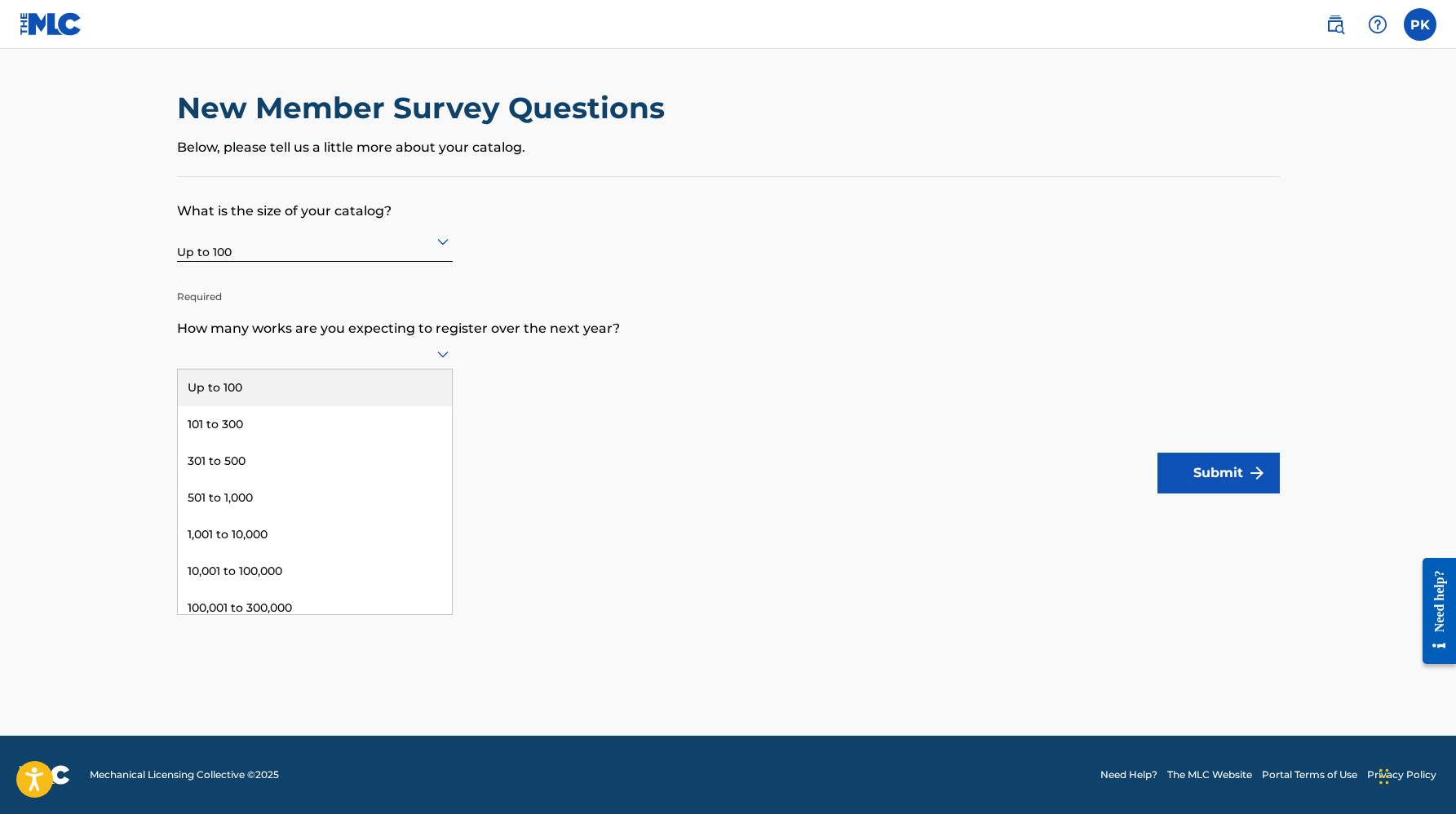
click at [446, 354] on icon at bounding box center [443, 354] width 12 height 6
click at [436, 363] on icon at bounding box center [443, 354] width 20 height 20
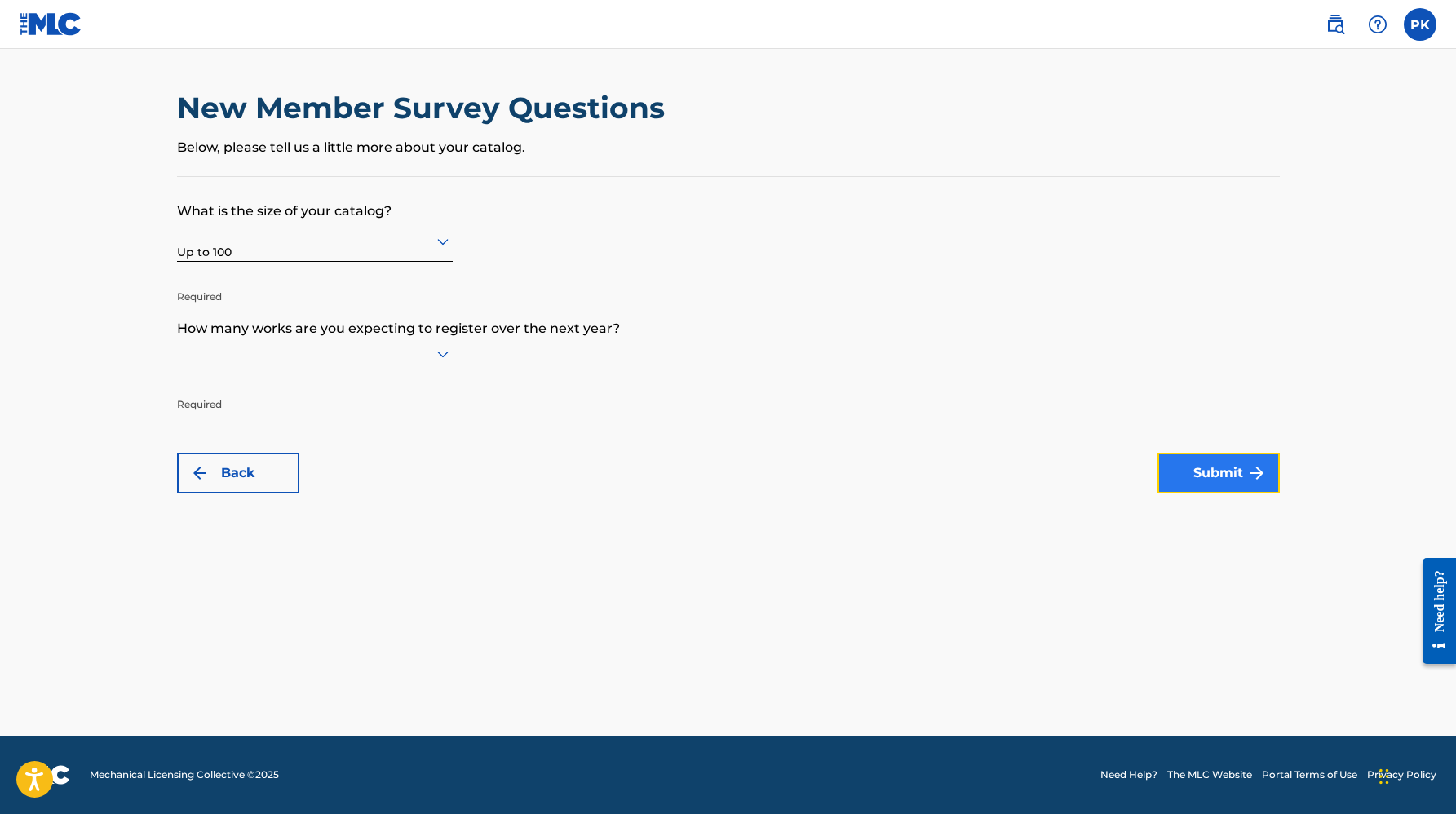
click at [1221, 465] on button "Submit" at bounding box center [1218, 472] width 122 height 41
click at [445, 354] on icon at bounding box center [443, 354] width 12 height 6
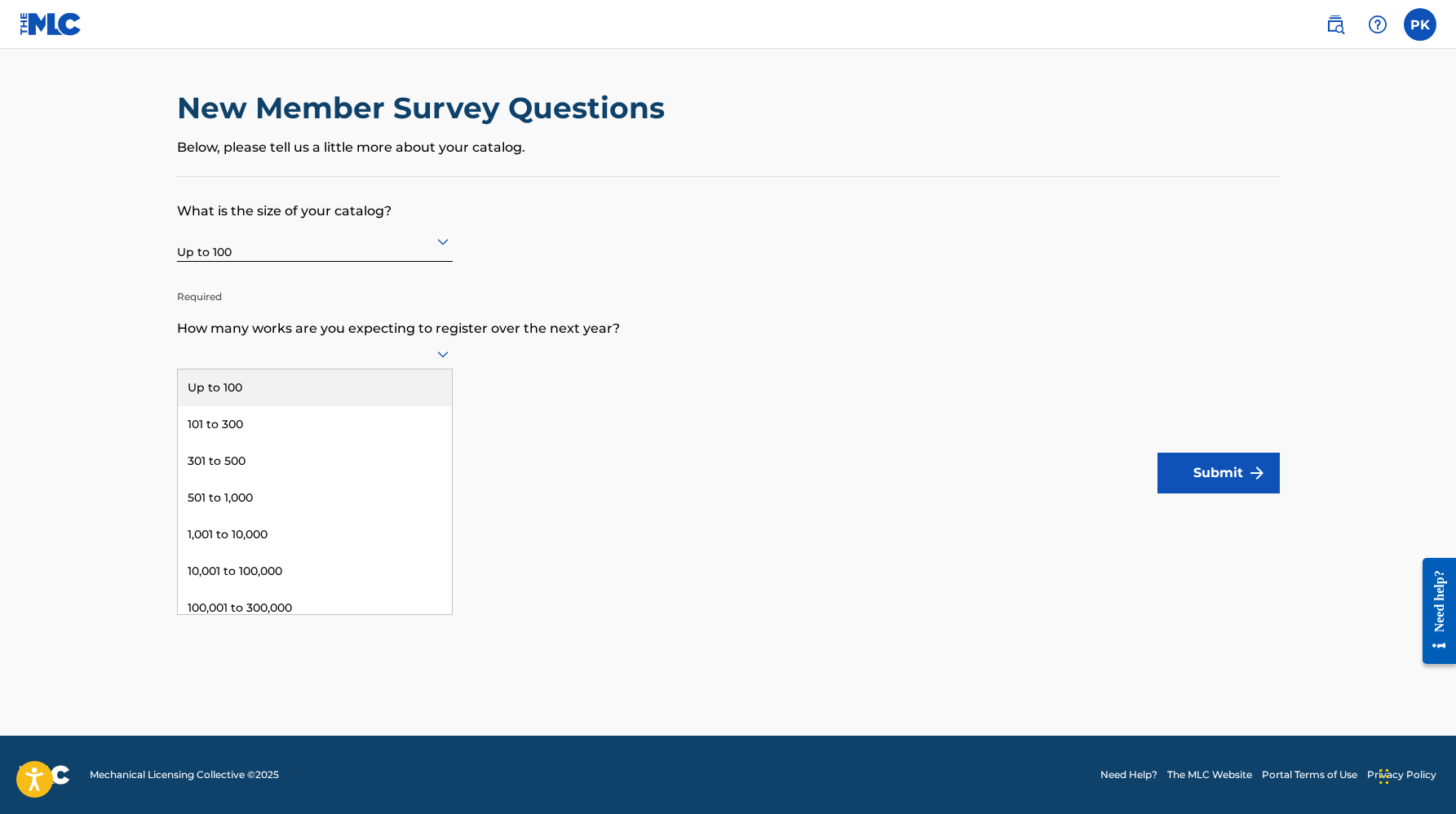
click at [415, 384] on div "Up to 100" at bounding box center [315, 388] width 274 height 37
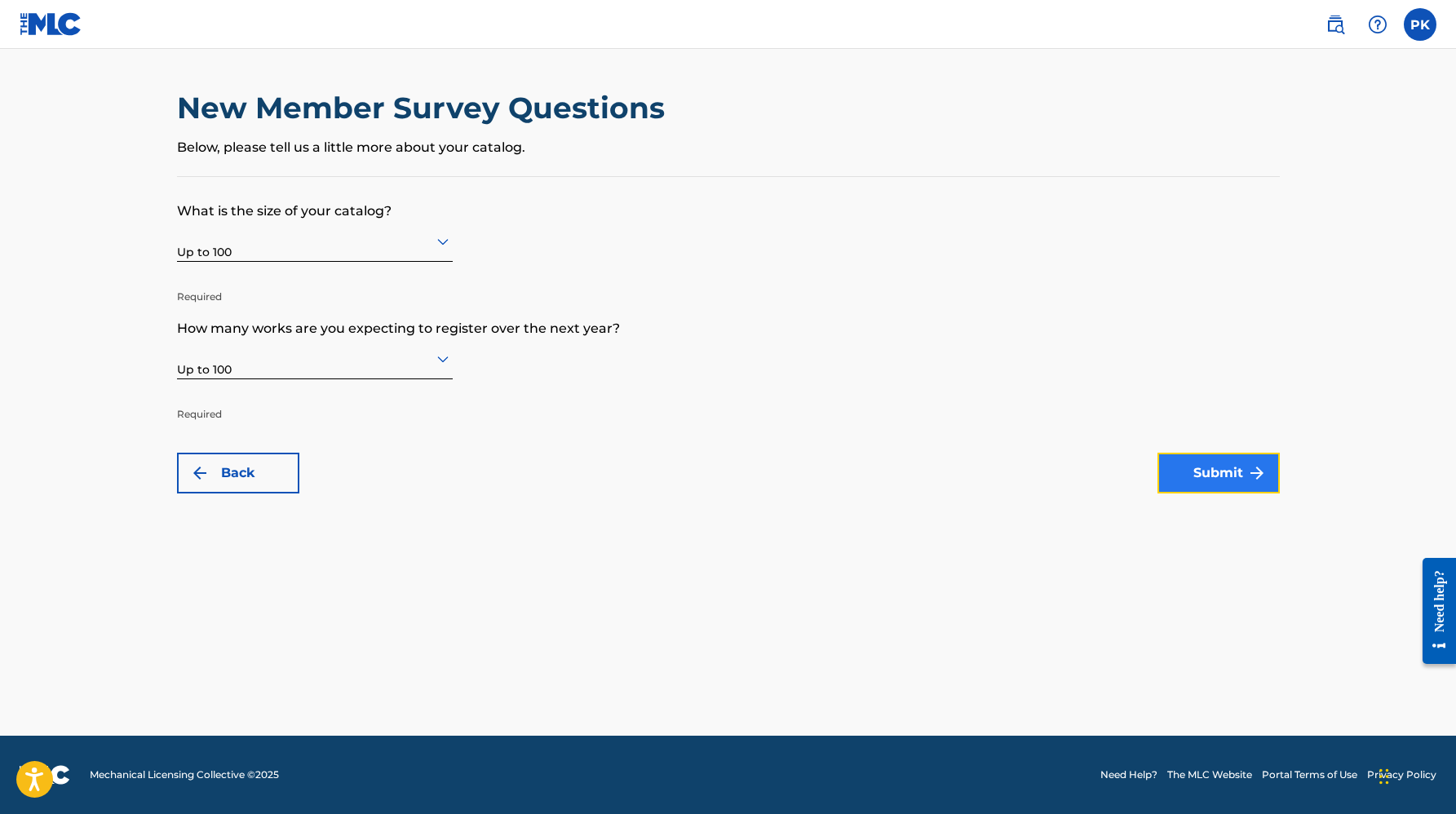
click at [1215, 470] on button "Submit" at bounding box center [1218, 472] width 122 height 41
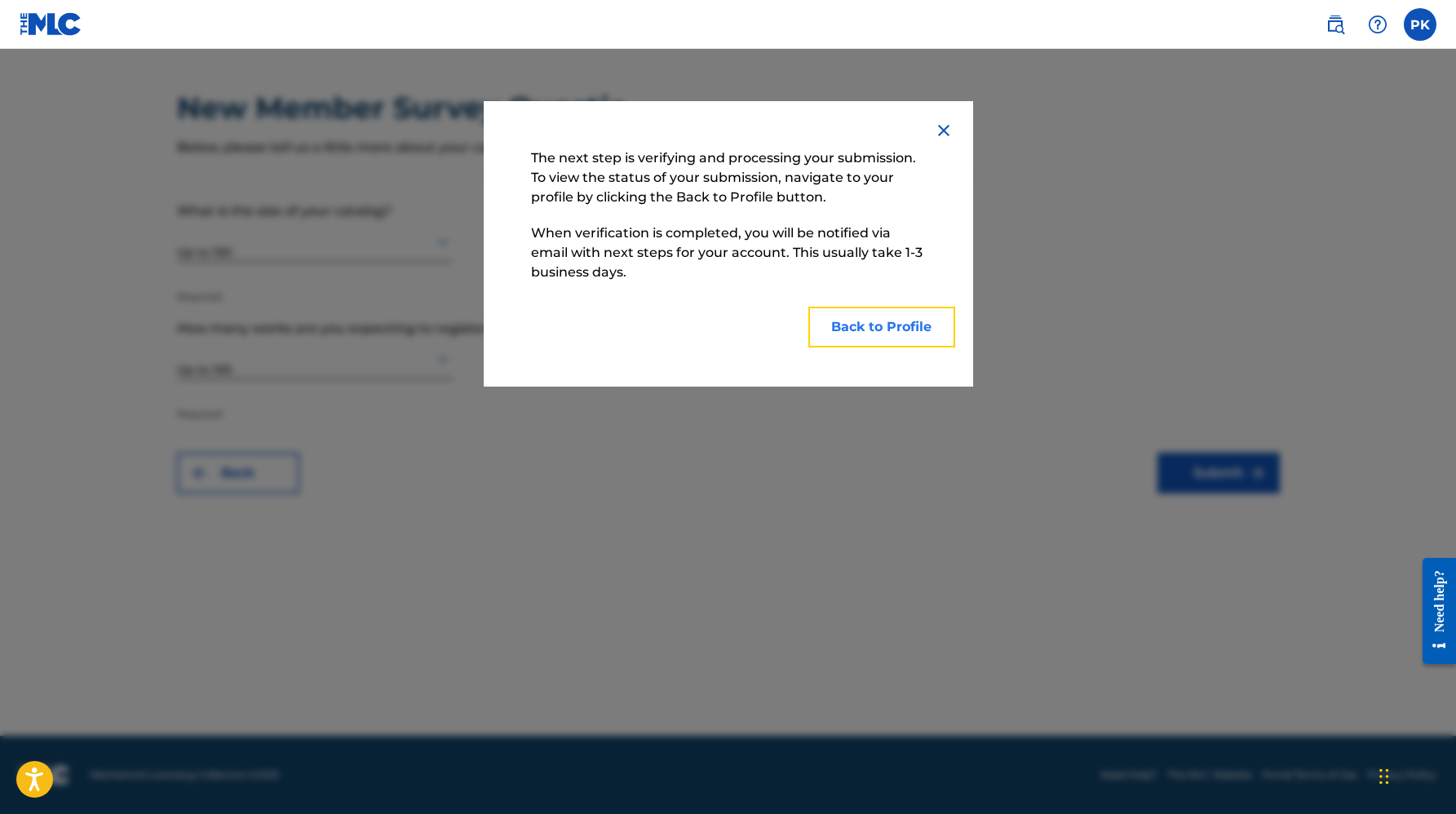
click at [900, 339] on button "Back to Profile" at bounding box center [882, 326] width 146 height 41
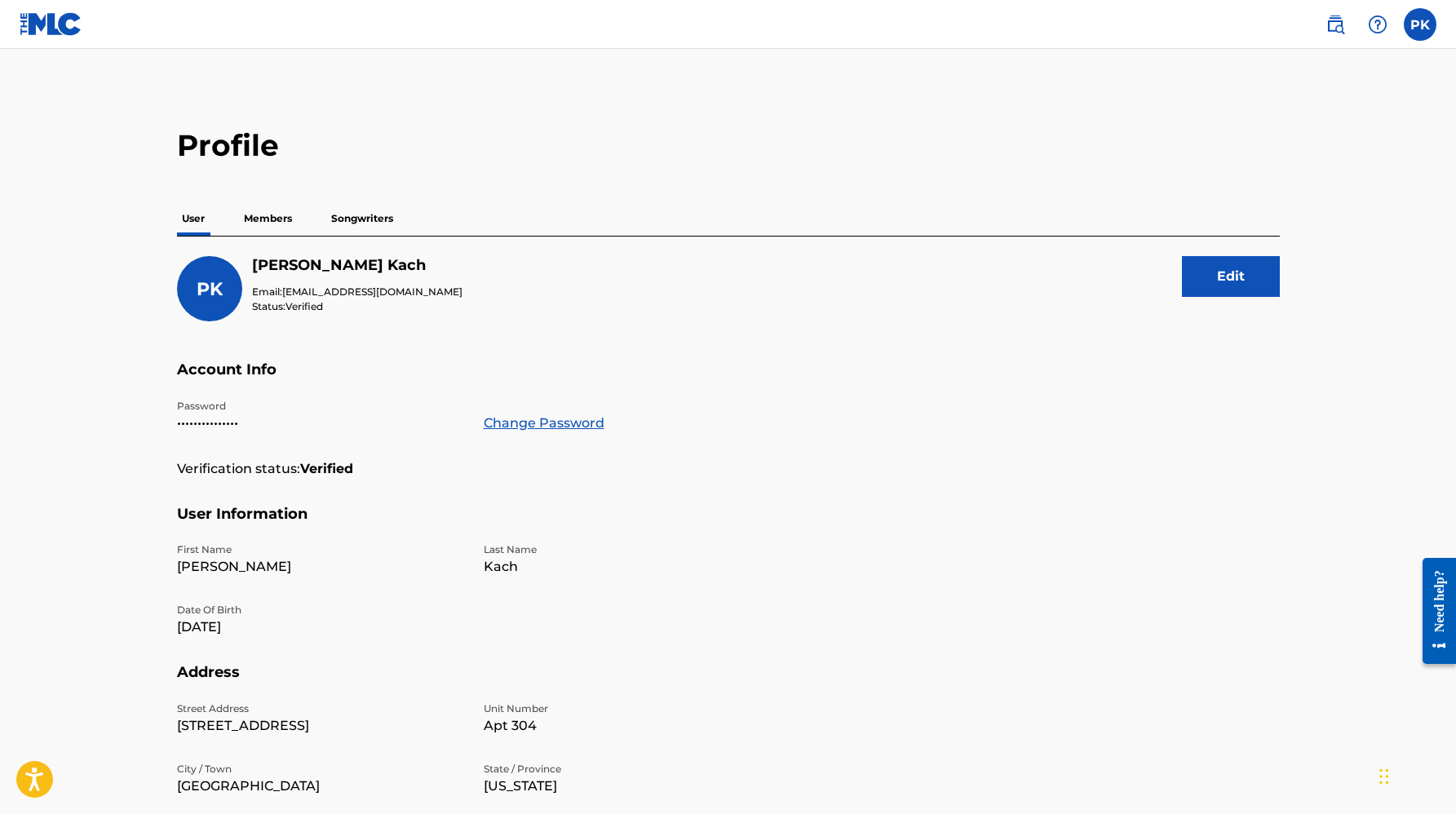
click at [273, 207] on p "Members" at bounding box center [268, 219] width 58 height 34
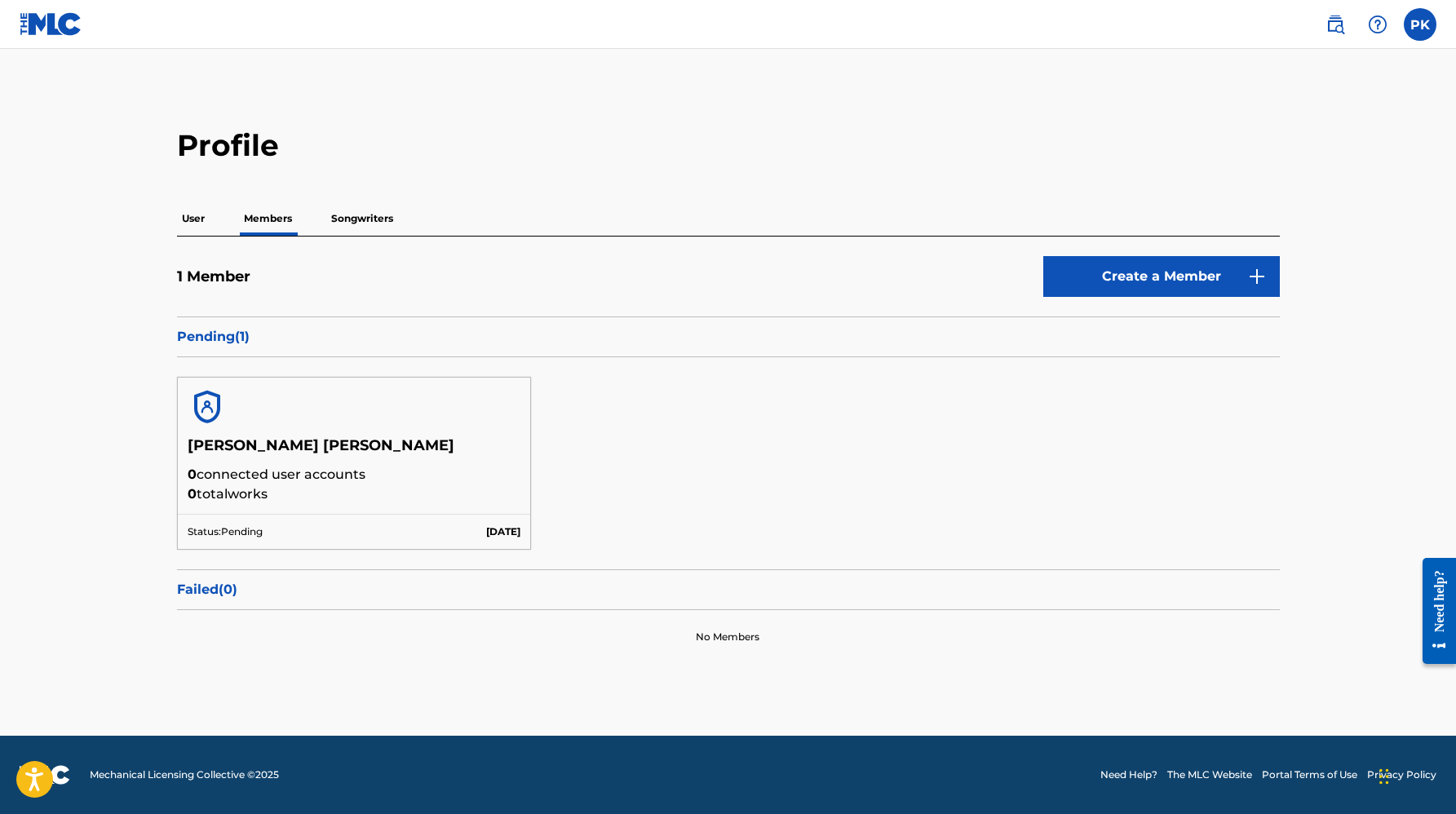
click at [352, 214] on p "Songwriters" at bounding box center [362, 219] width 71 height 34
